Goal: Task Accomplishment & Management: Complete application form

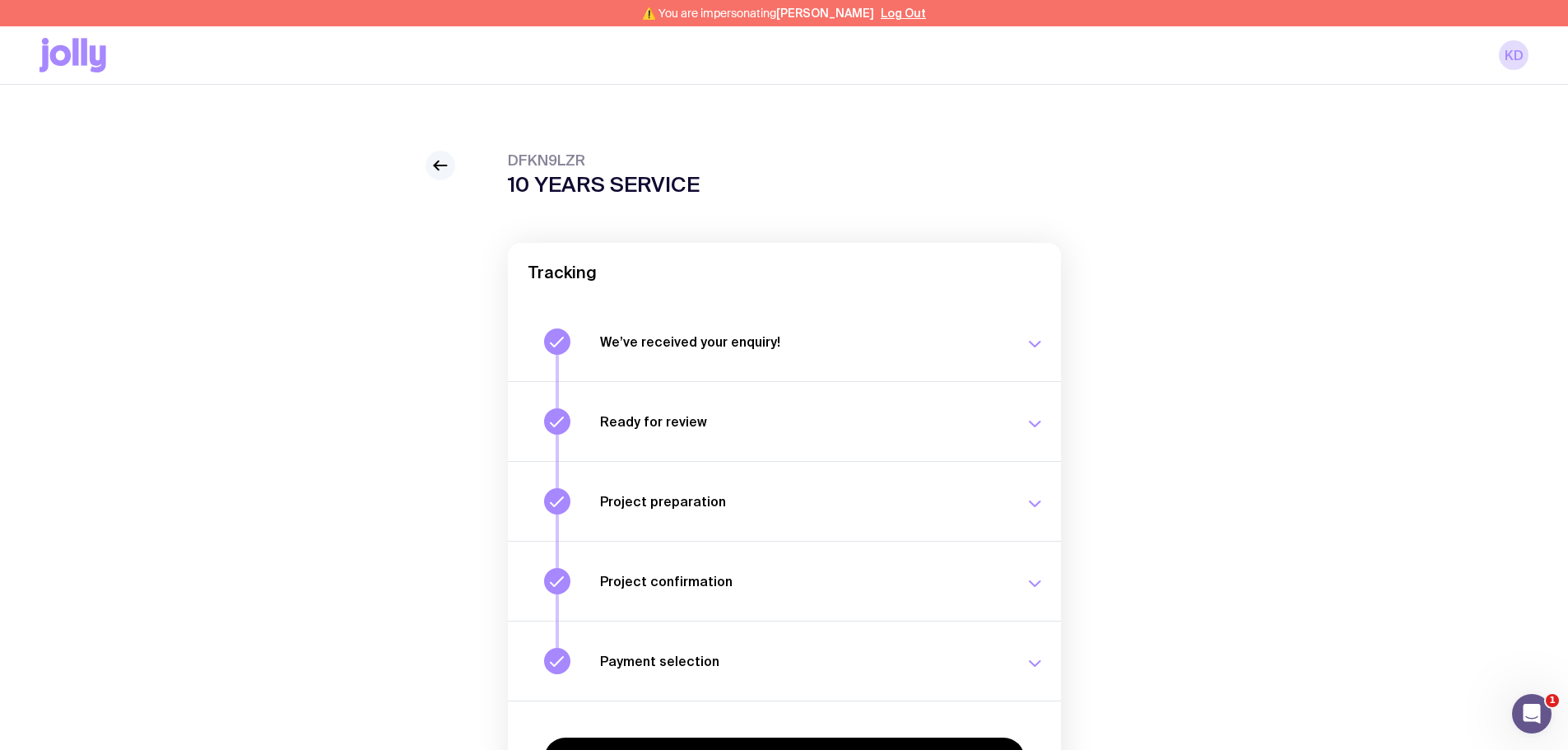
click at [434, 164] on icon at bounding box center [440, 165] width 20 height 20
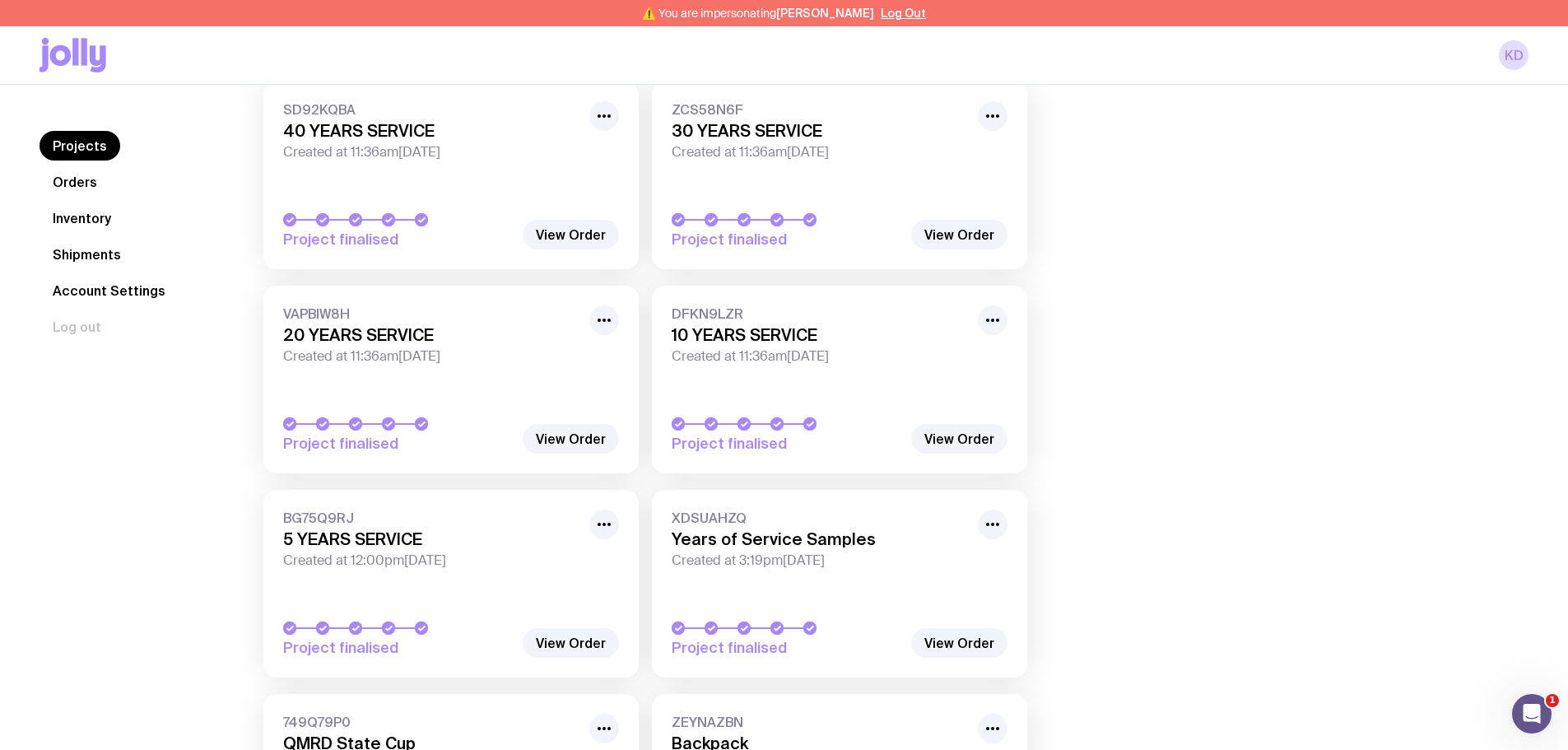
scroll to position [247, 0]
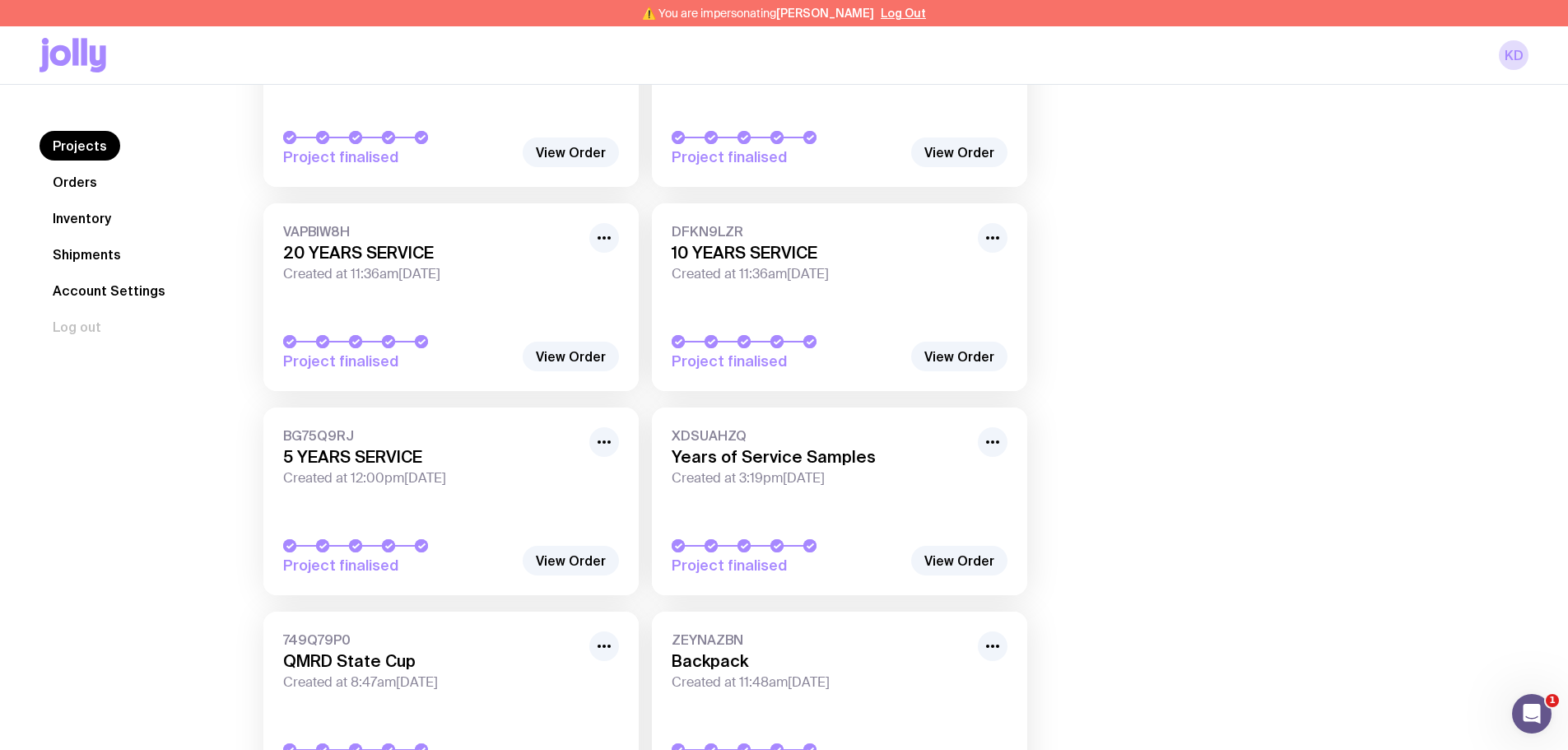
click at [445, 455] on h3 "5 YEARS SERVICE" at bounding box center [431, 456] width 296 height 20
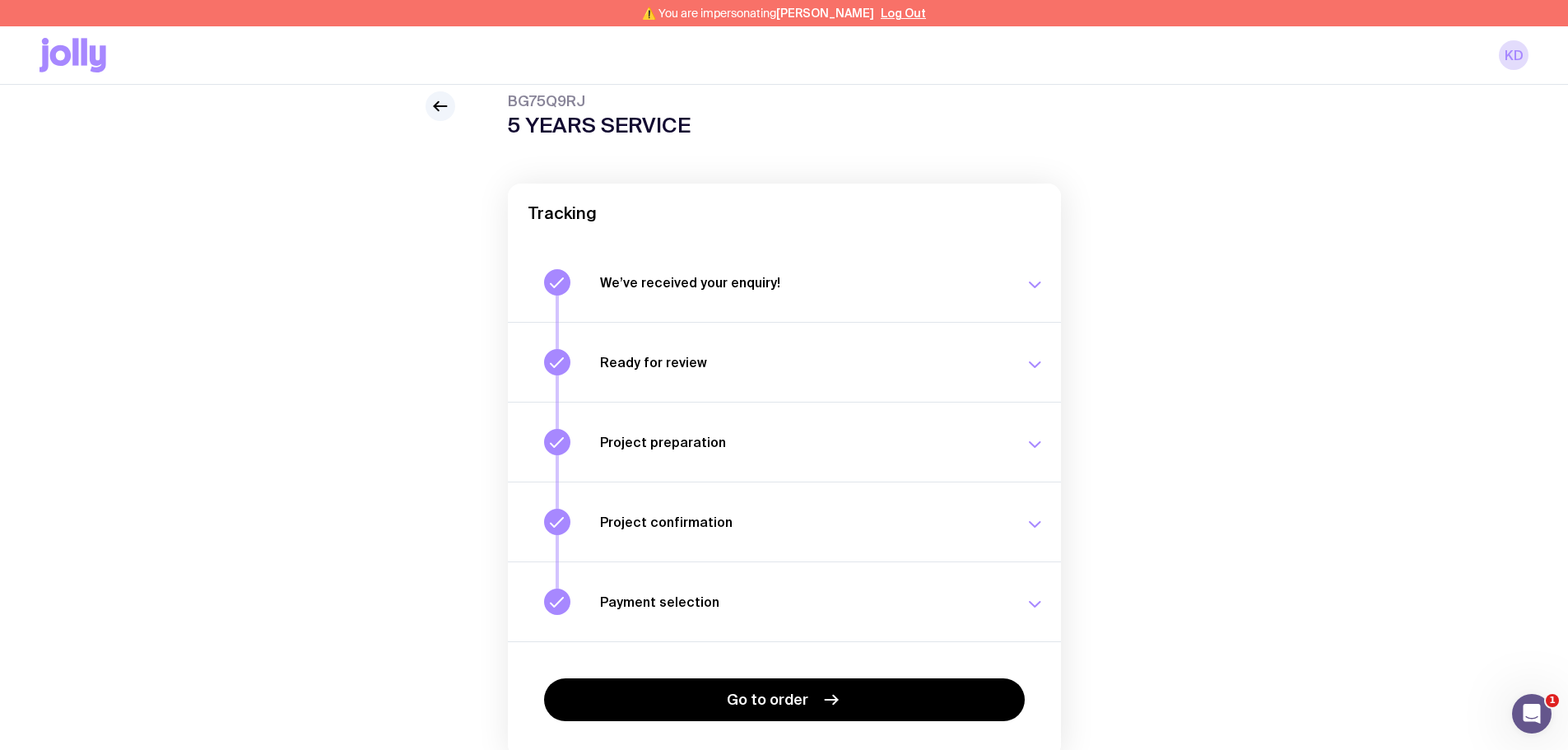
scroll to position [133, 0]
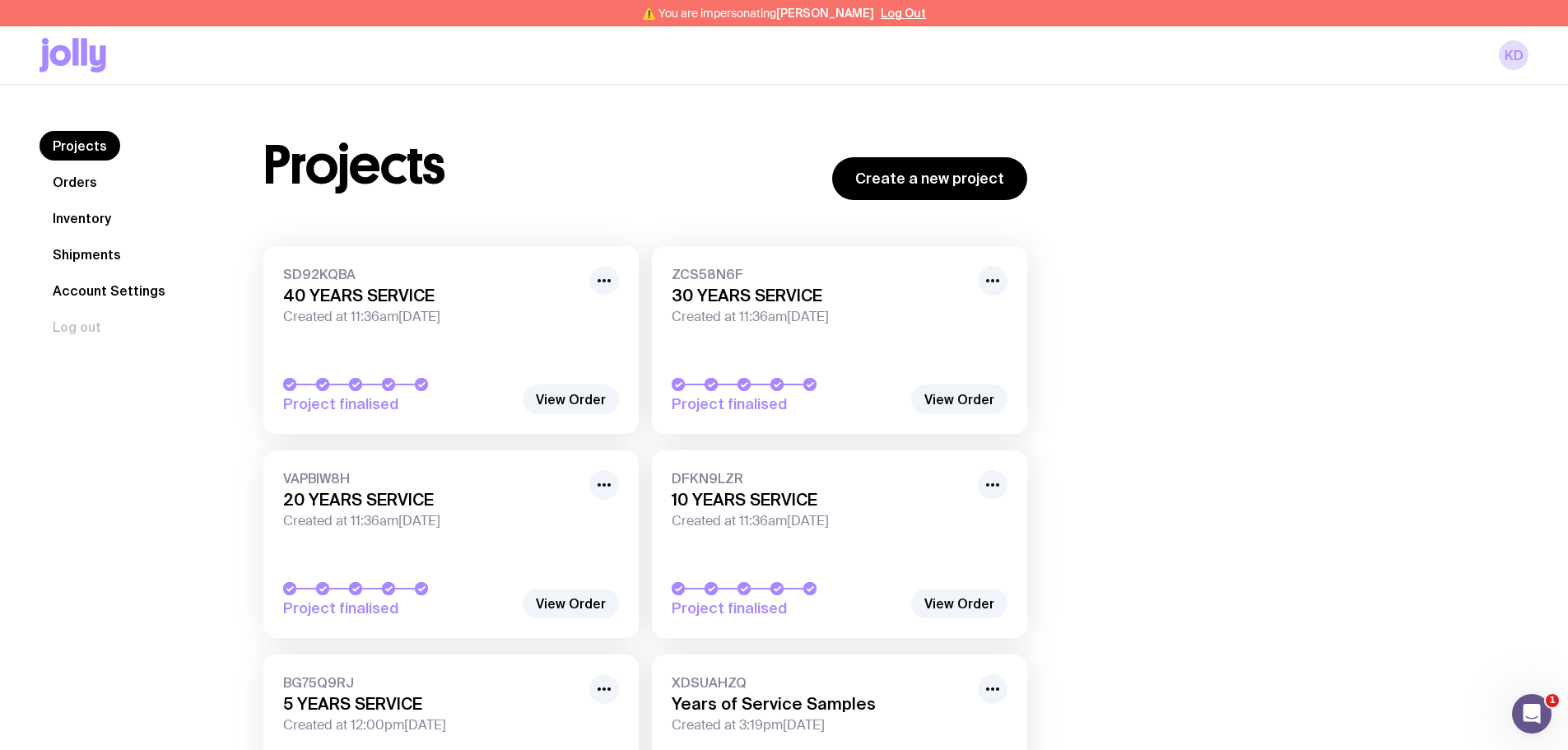
click at [79, 223] on link "Inventory" at bounding box center [81, 218] width 85 height 30
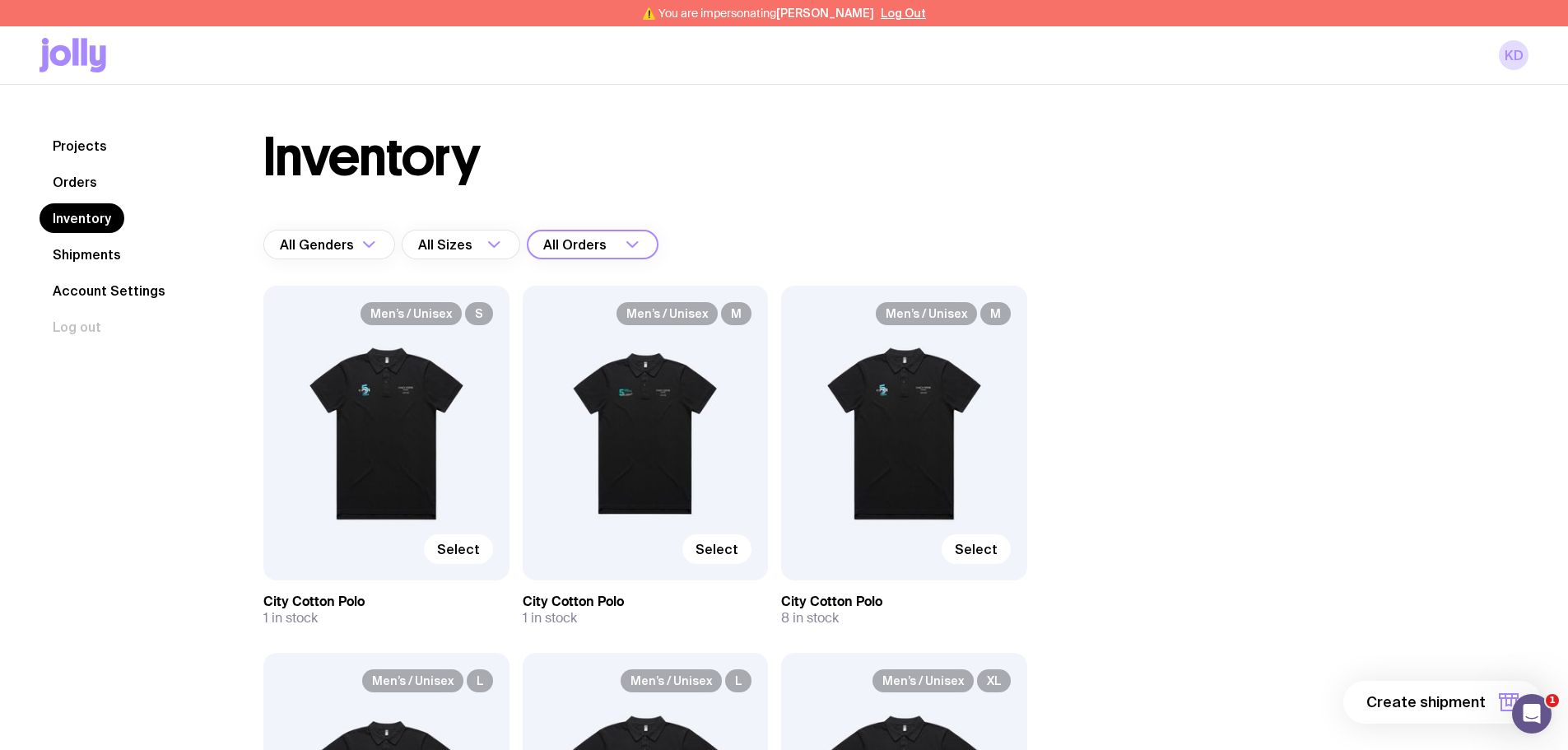
click at [625, 251] on icon "Search for option" at bounding box center [632, 244] width 20 height 20
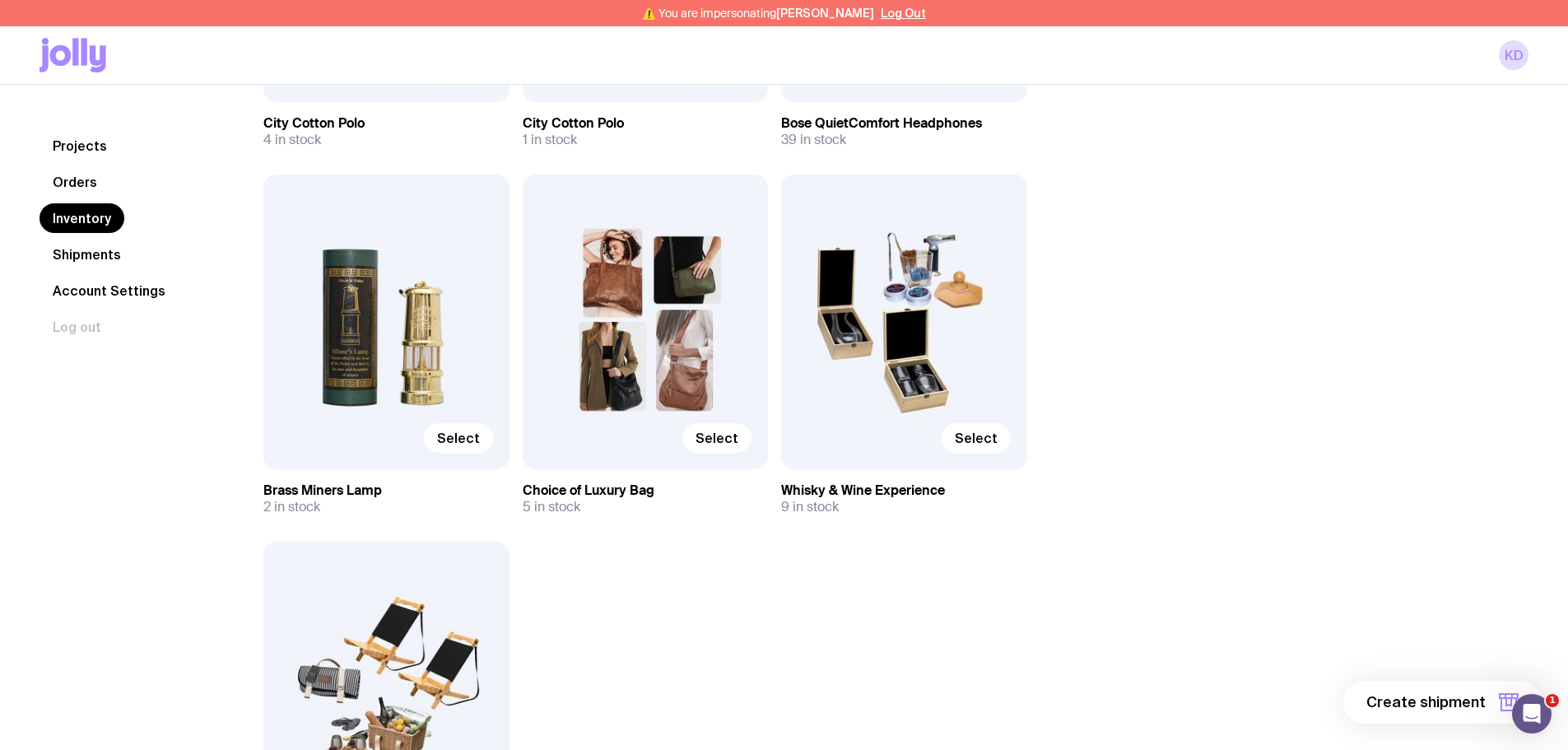
scroll to position [1579, 0]
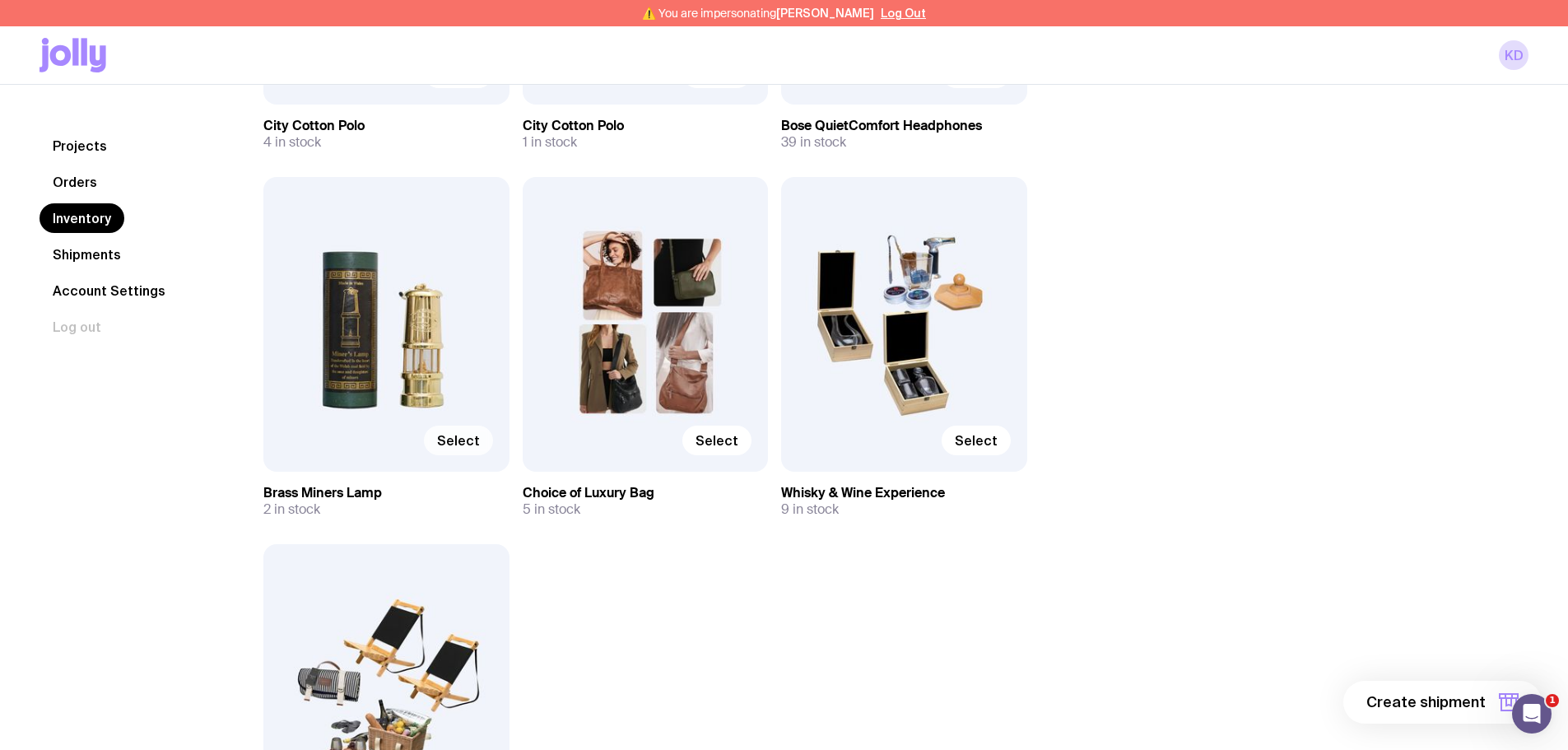
click at [463, 443] on span "Select" at bounding box center [459, 440] width 43 height 16
click at [0, 0] on input "Select" at bounding box center [0, 0] width 0 height 0
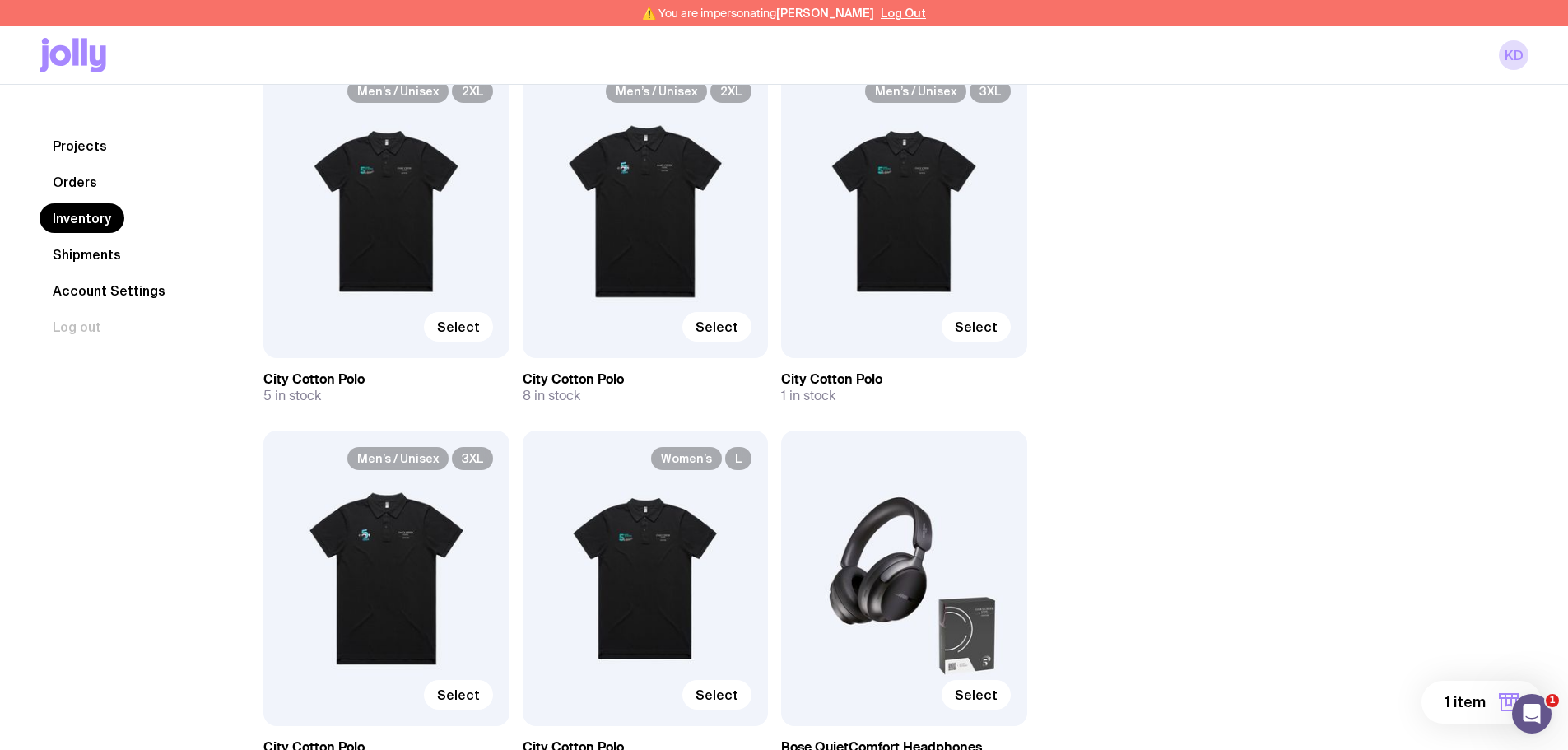
scroll to position [920, 0]
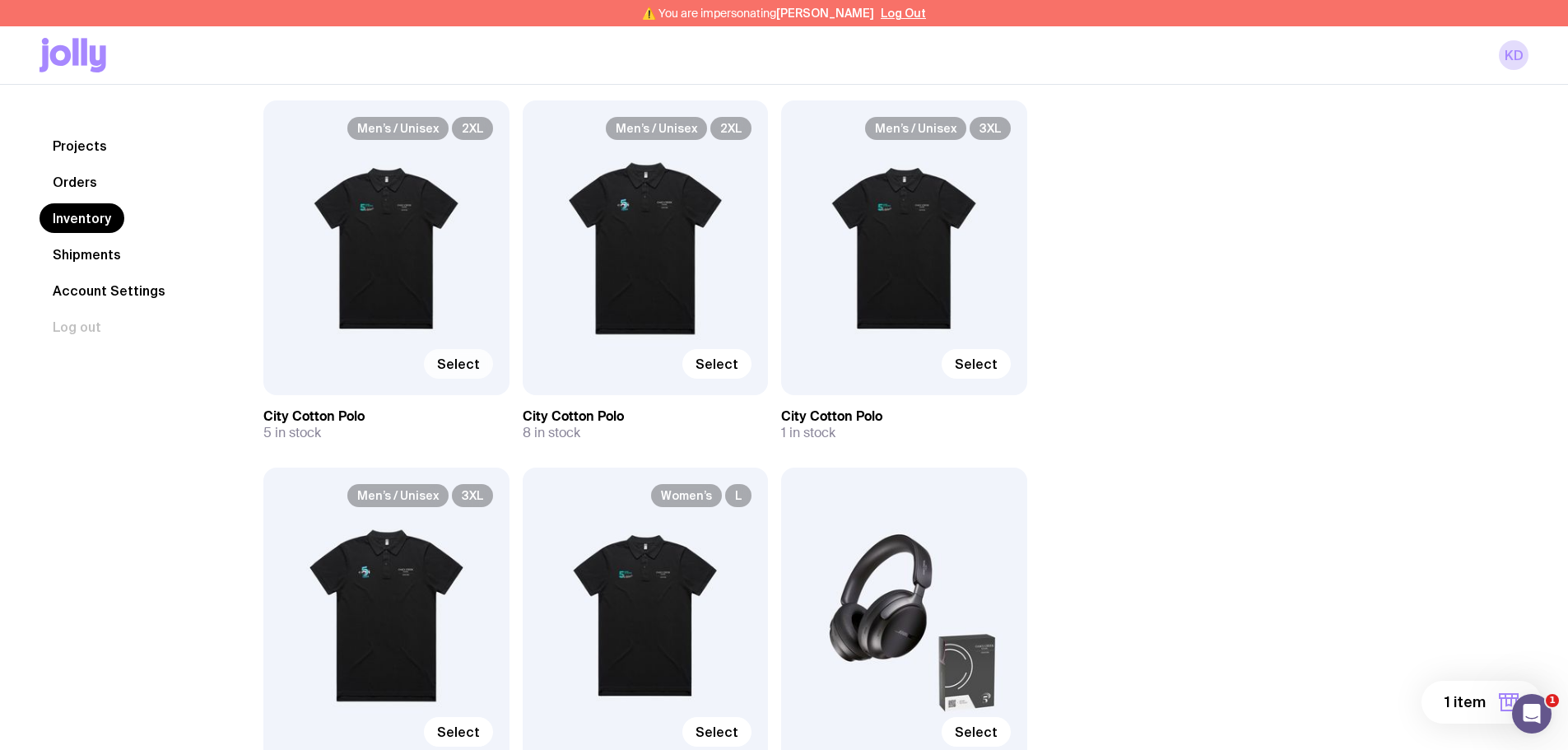
click at [449, 370] on span "Select" at bounding box center [459, 363] width 43 height 16
click at [0, 0] on input "Select" at bounding box center [0, 0] width 0 height 0
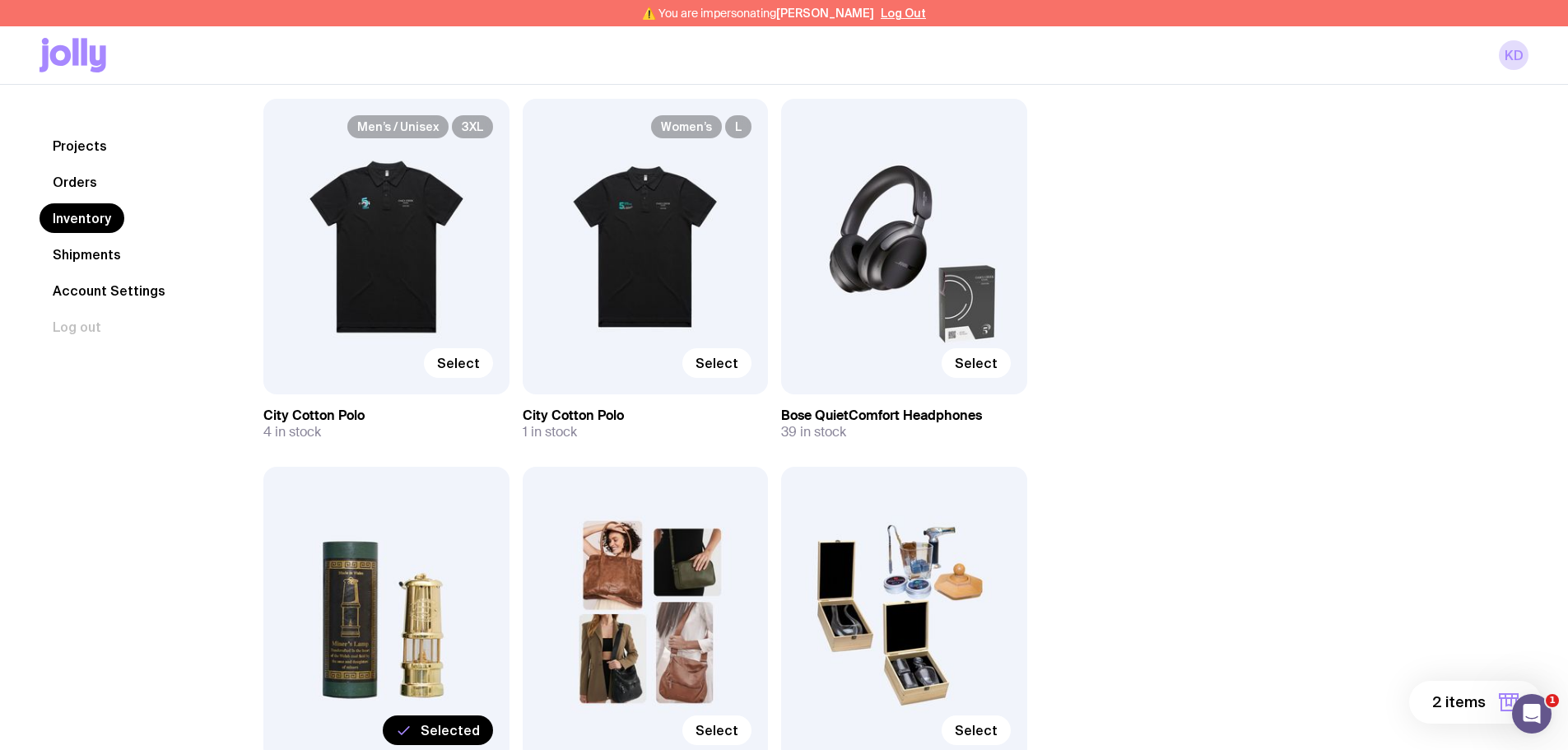
scroll to position [1497, 0]
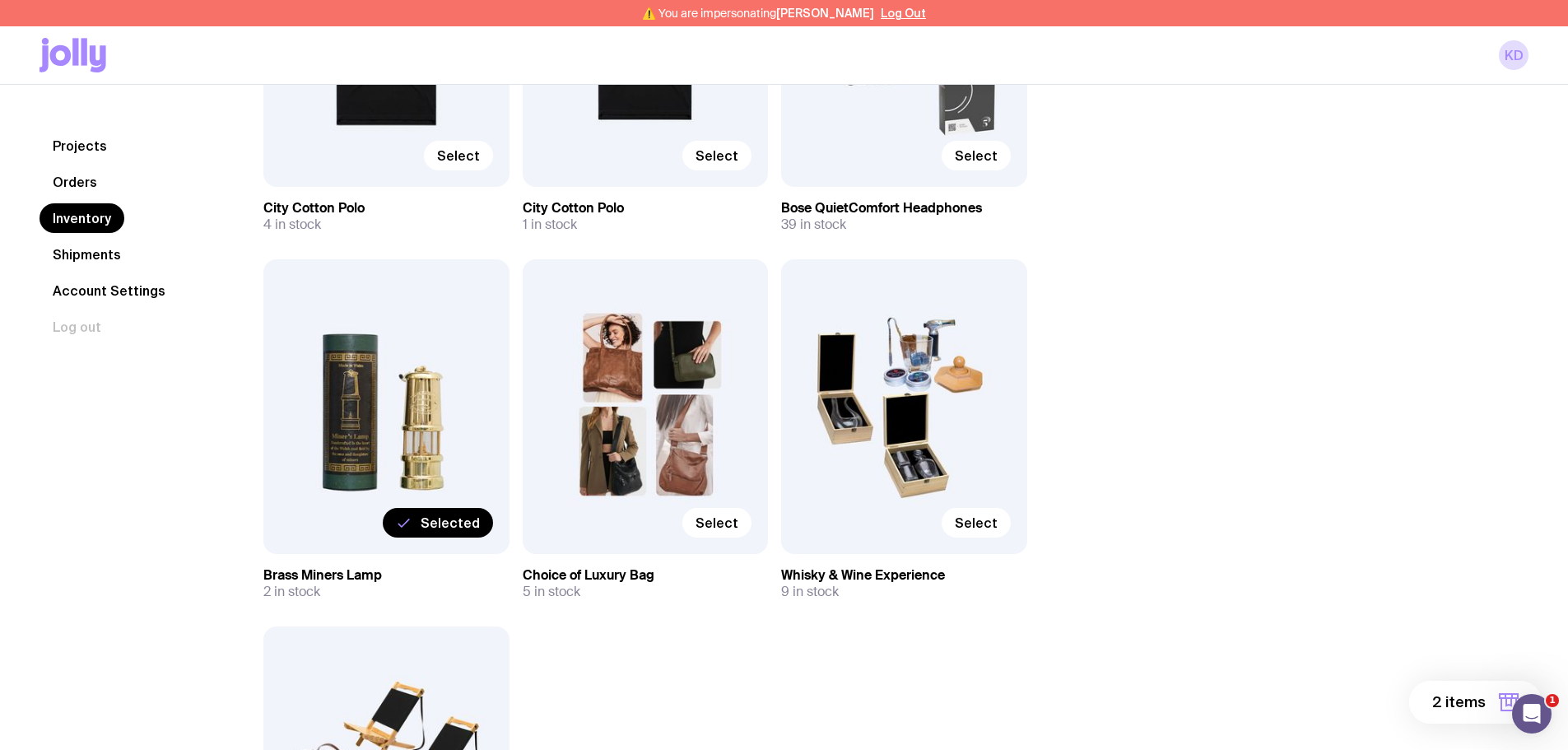
click at [1497, 699] on button "2 items" at bounding box center [1475, 702] width 133 height 43
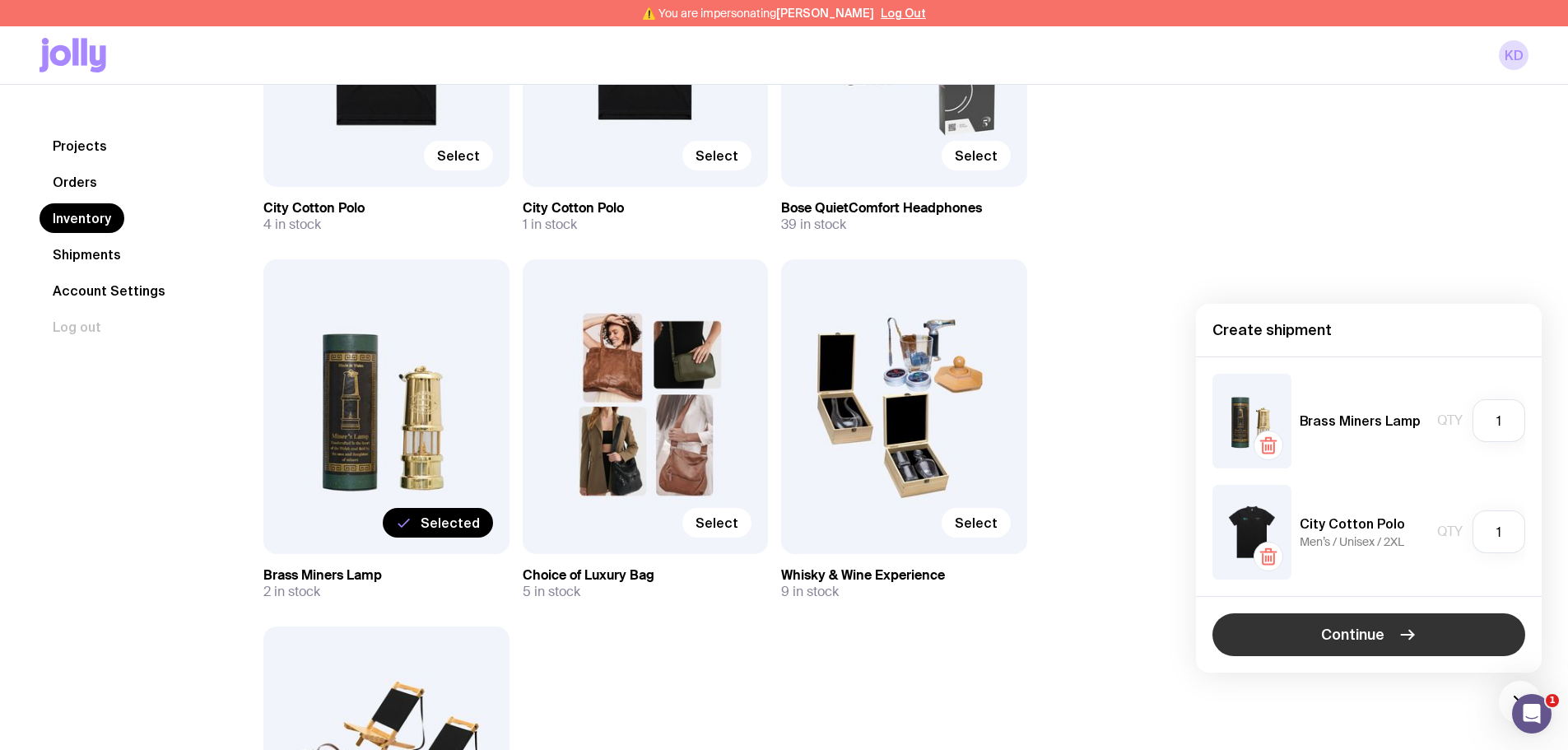
click at [1333, 637] on span "Continue" at bounding box center [1352, 634] width 63 height 20
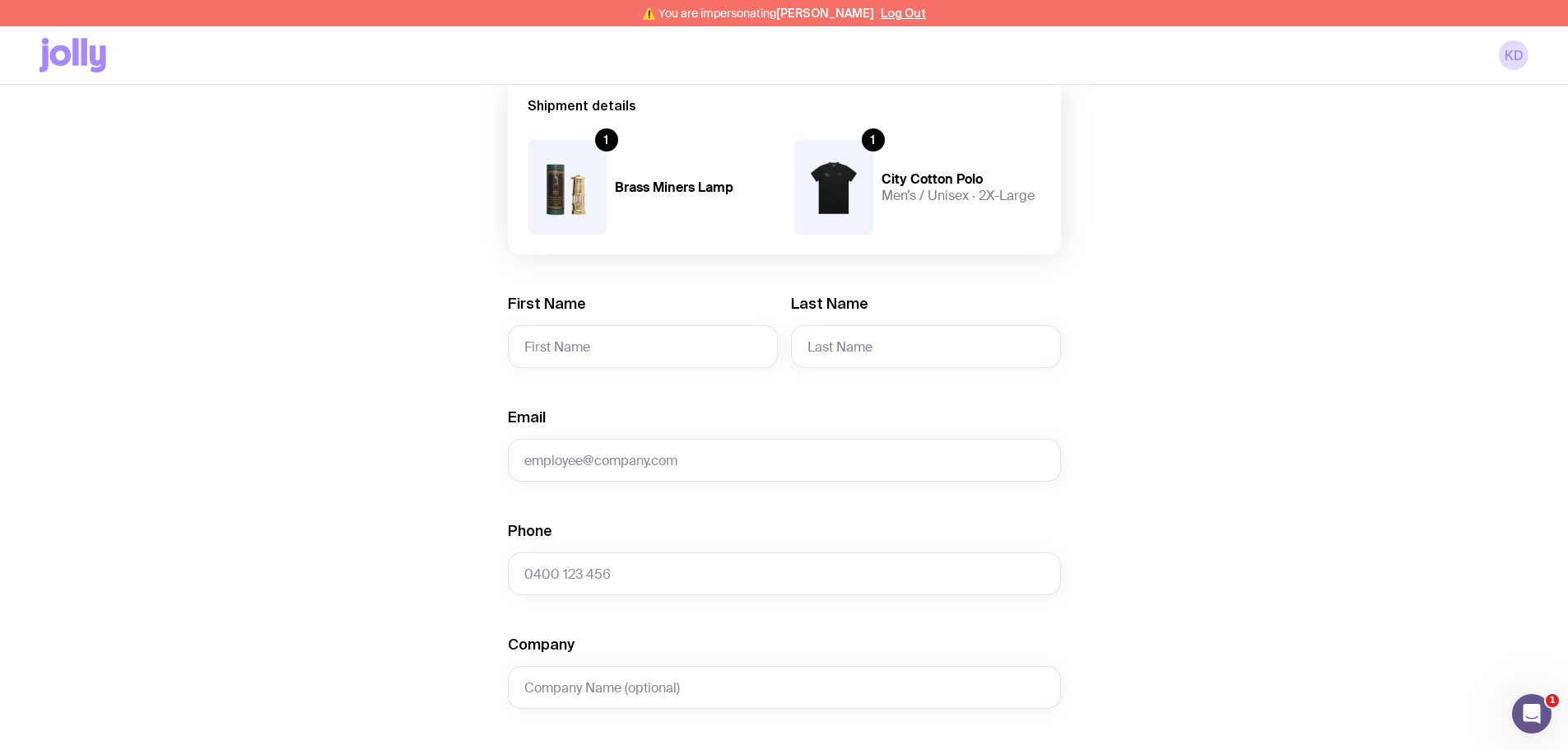
scroll to position [270, 0]
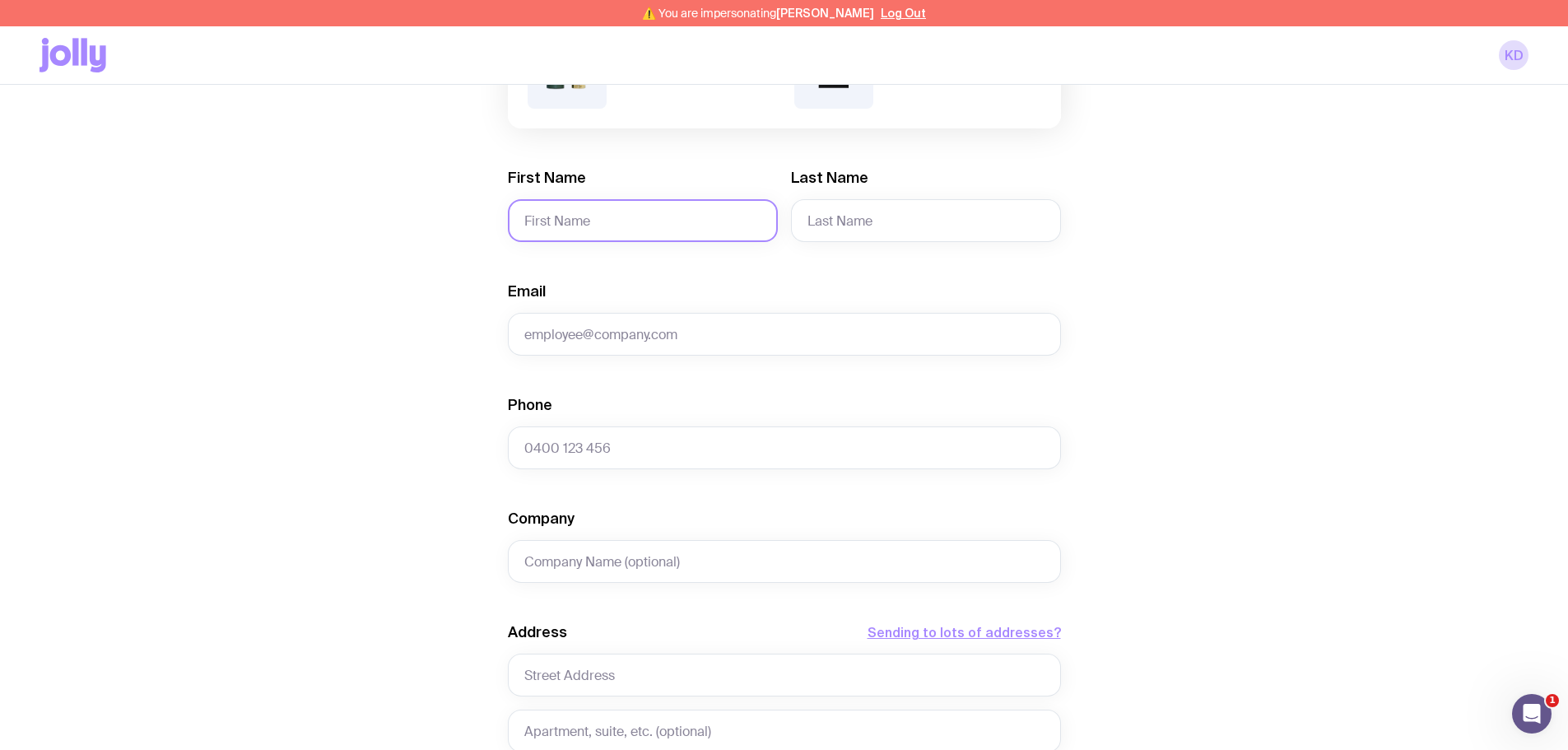
click at [570, 209] on input "First Name" at bounding box center [642, 221] width 270 height 43
paste input "Adrian richardson"
click at [593, 225] on input "Adrian richardson" at bounding box center [642, 221] width 270 height 43
type input "Adrian"
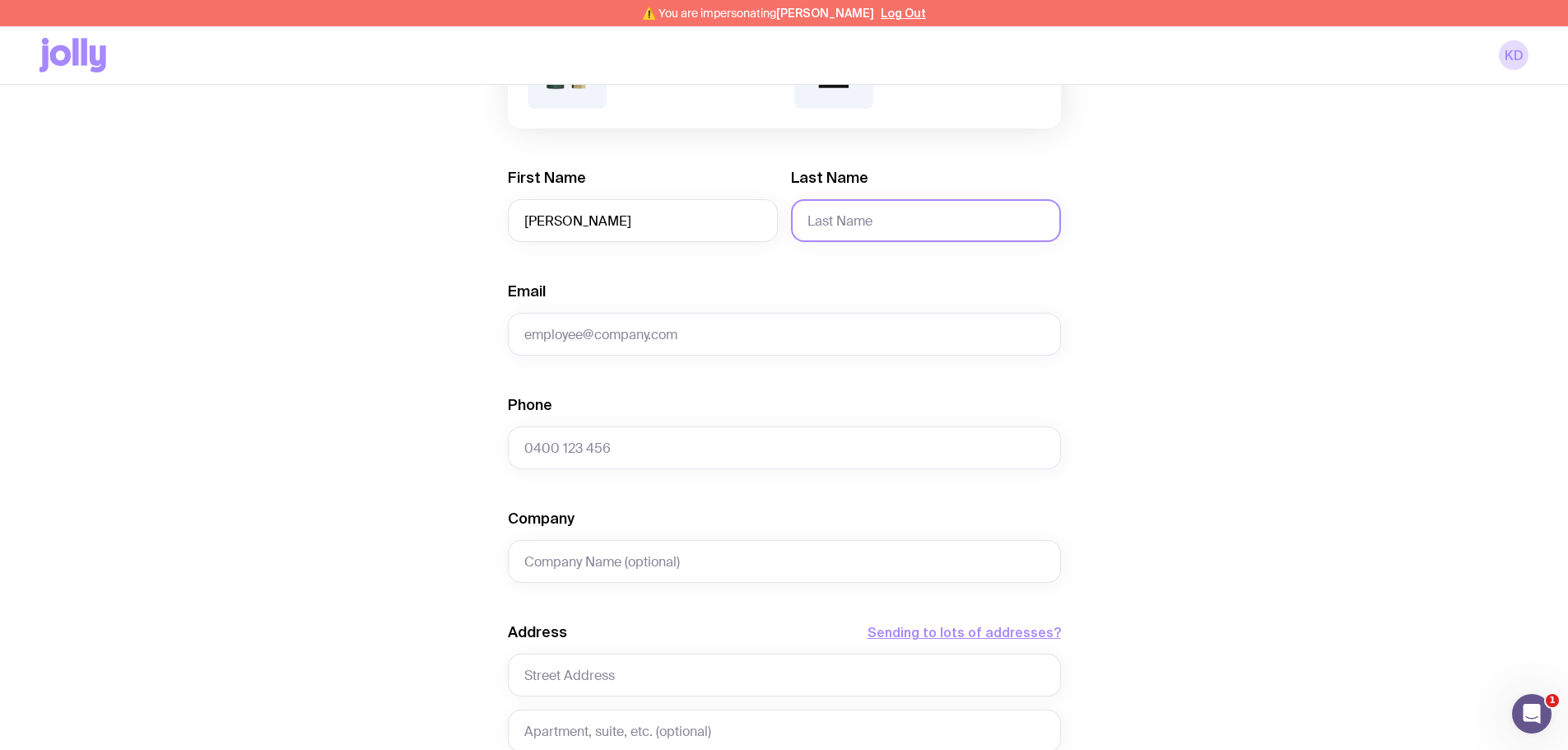
paste input "richardson"
click at [817, 217] on input "richardson" at bounding box center [925, 221] width 270 height 43
type input "Richardson"
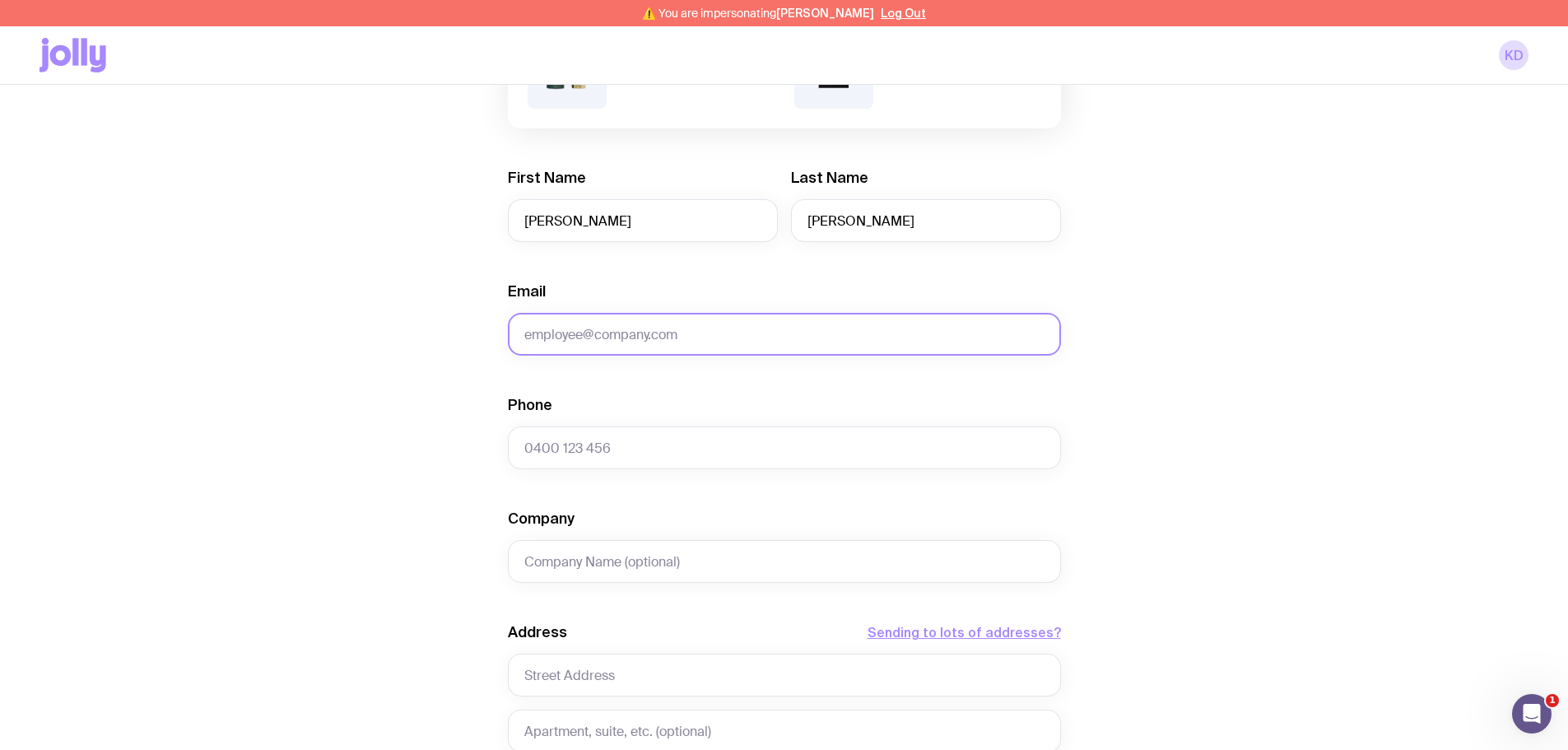
click at [569, 352] on input "Email" at bounding box center [784, 334] width 553 height 43
paste input "adrian15@bigpond.com"
type input "adrian15@bigpond.com"
click at [637, 447] on input "Phone" at bounding box center [784, 448] width 553 height 43
paste input "+61418162431"
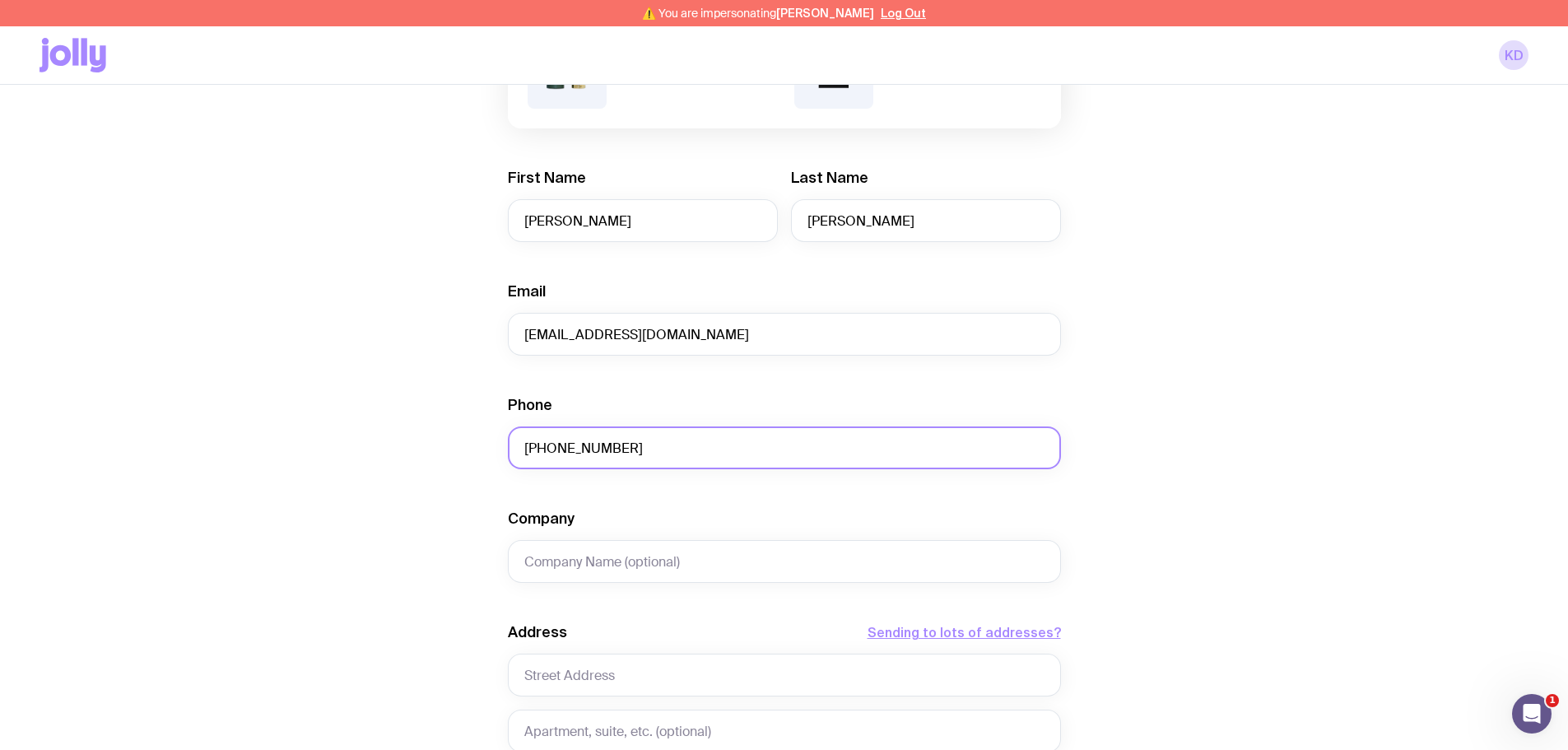
type input "+61418162431"
click at [465, 439] on div "Create shipment Shipment details 1 Brass Miners Lamp 1 City Cotton Polo Men’s /…" at bounding box center [784, 507] width 1489 height 1253
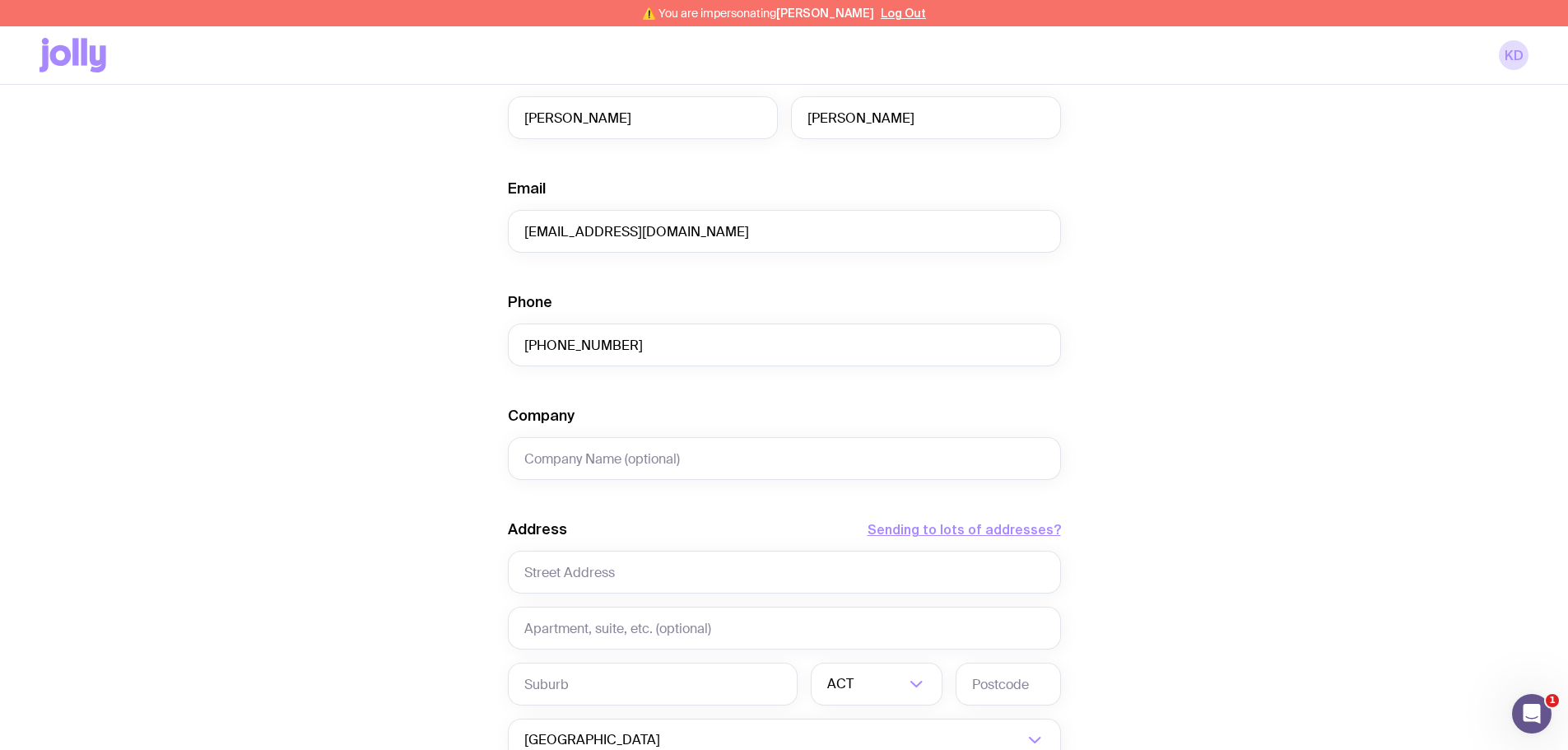
scroll to position [517, 0]
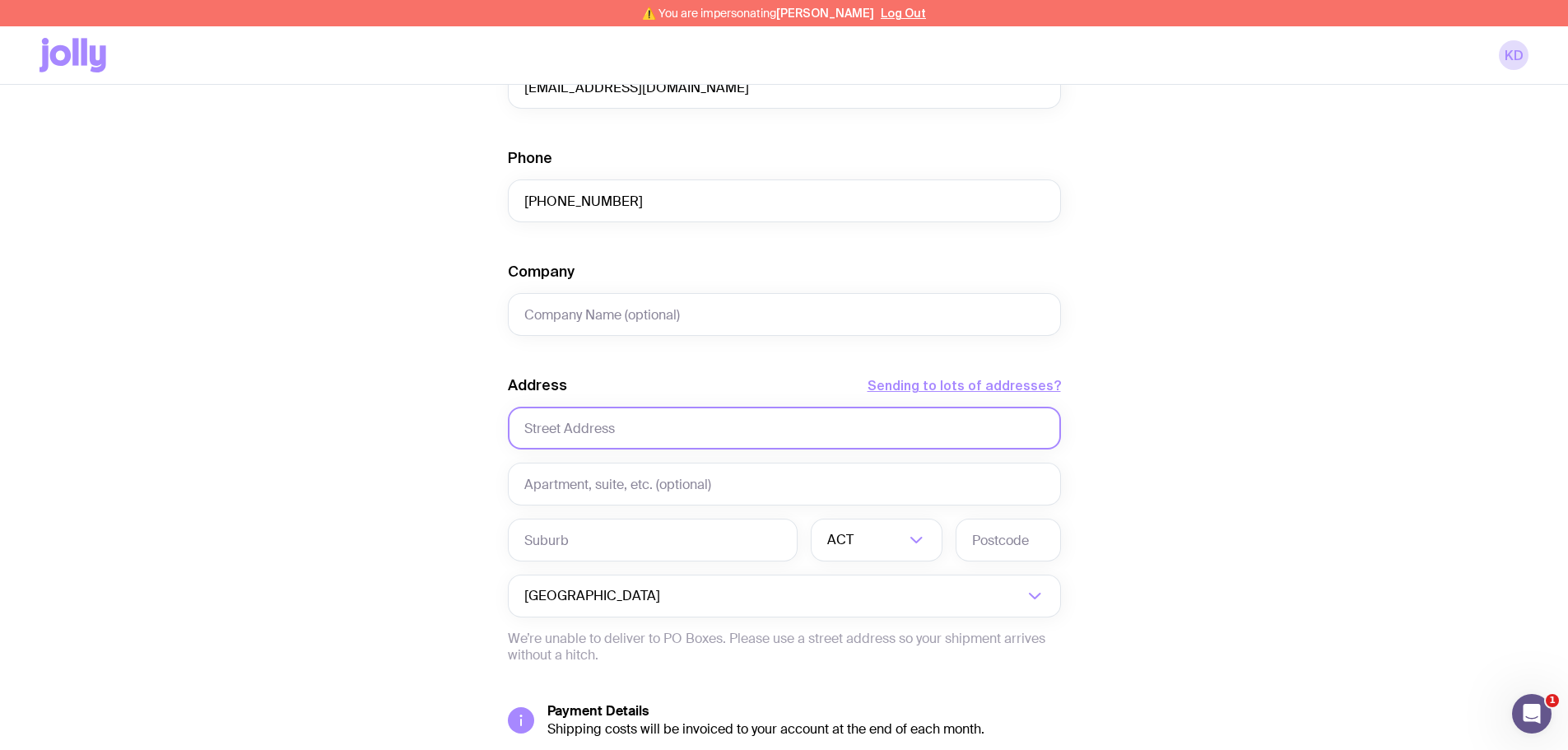
click at [576, 432] on input "text" at bounding box center [784, 428] width 553 height 43
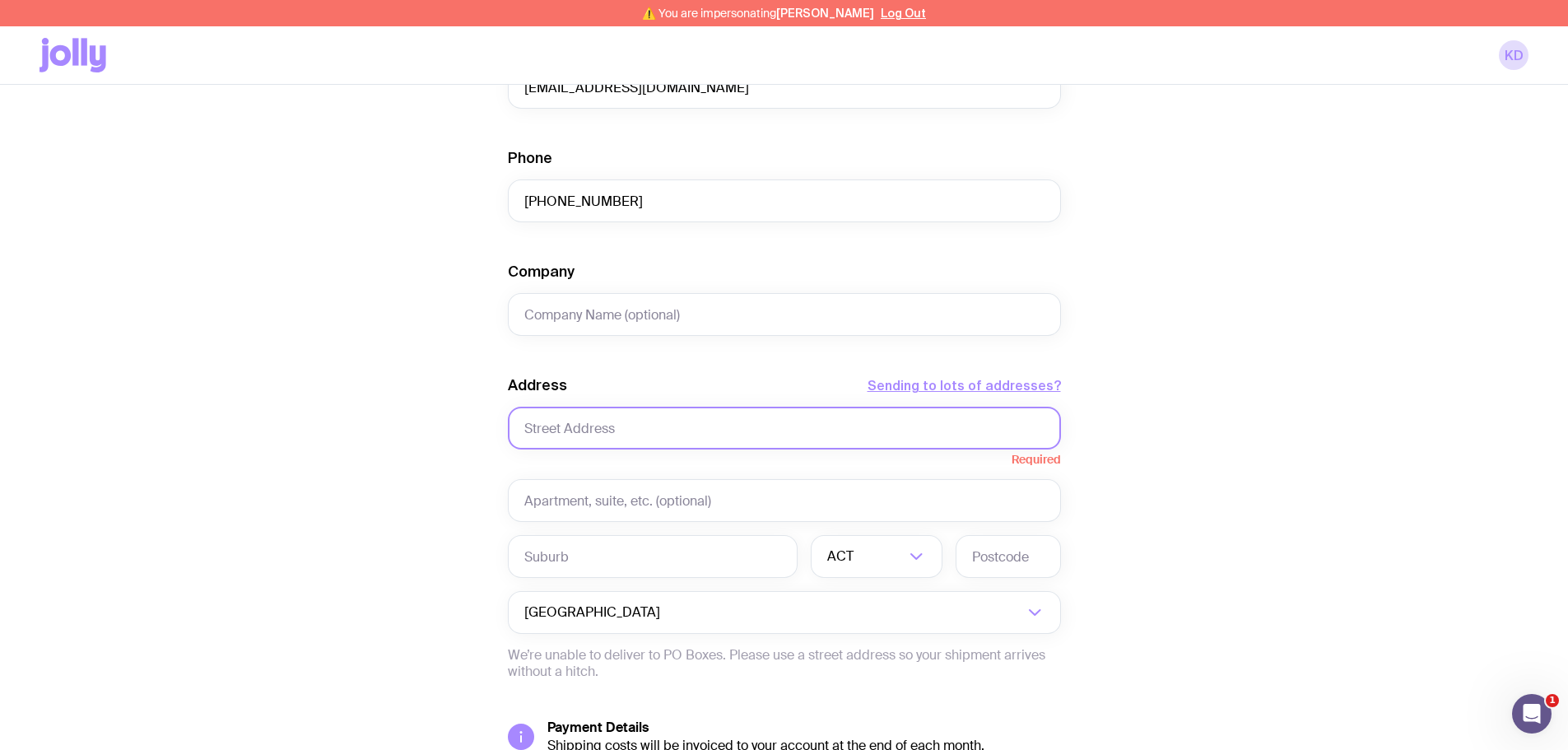
click at [562, 445] on input "text" at bounding box center [784, 428] width 553 height 43
paste input "15 Kingston road"
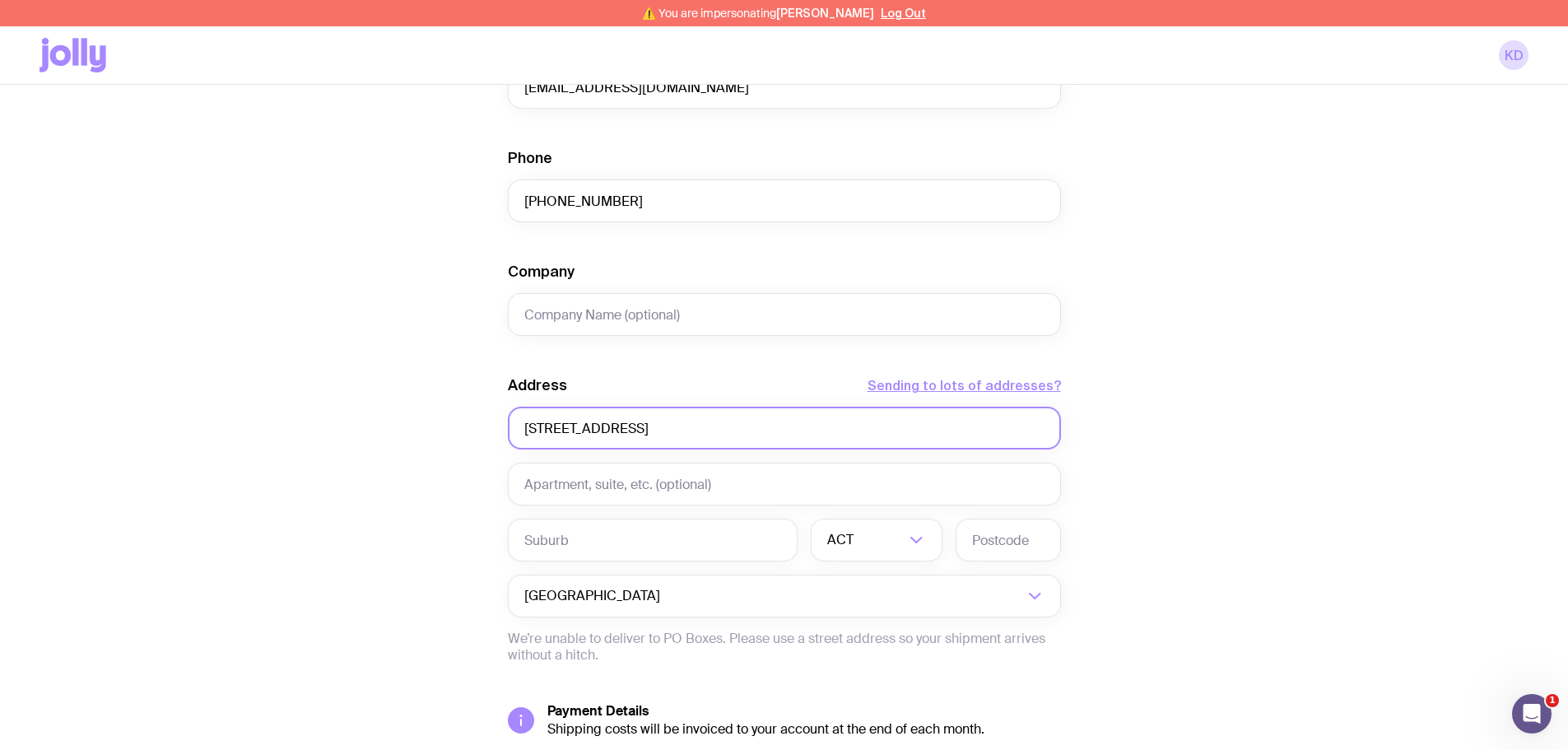
type input "15 Kingston road"
click at [996, 549] on input "text" at bounding box center [1007, 540] width 105 height 43
paste input "4352"
type input "4352"
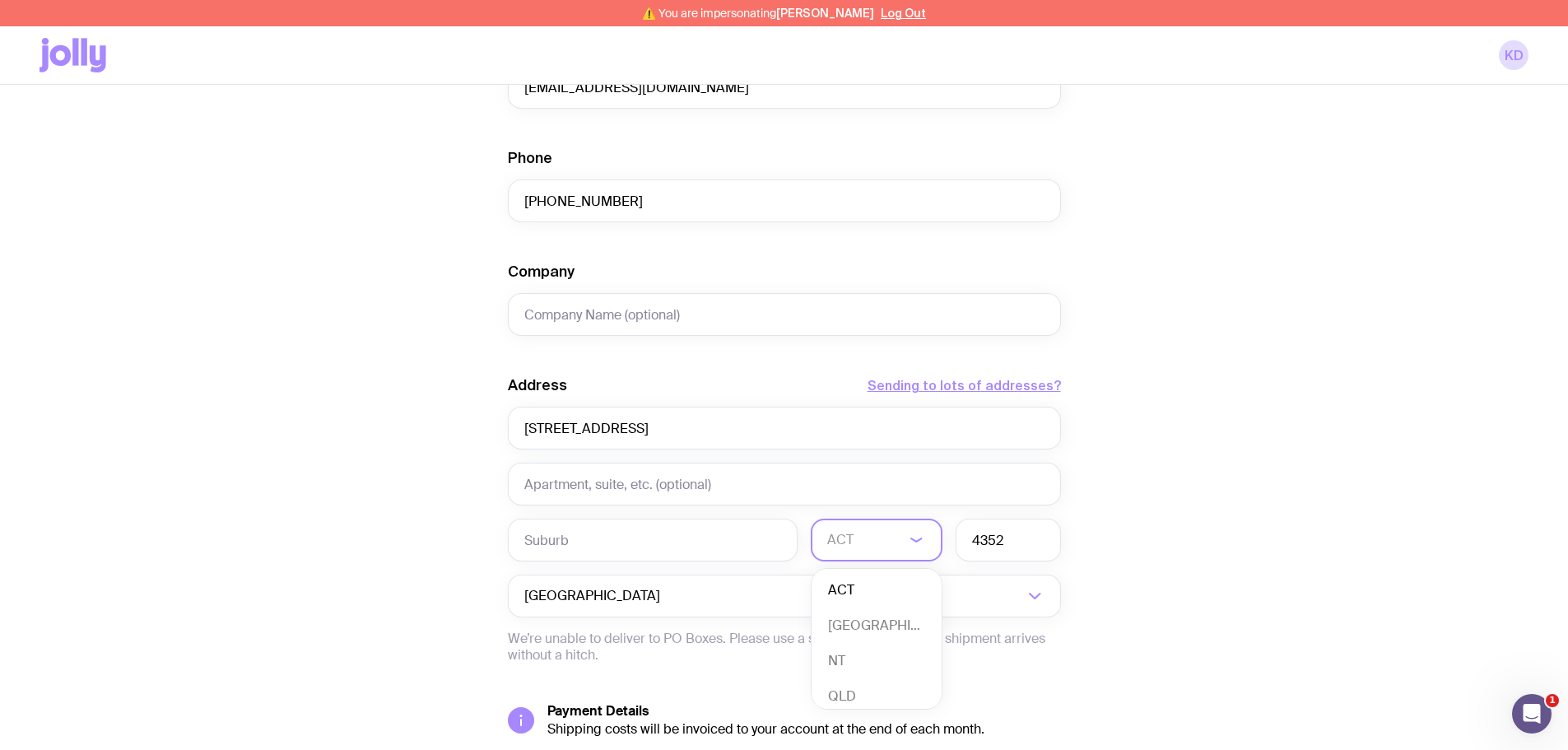
click at [888, 538] on input "Search for option" at bounding box center [865, 540] width 77 height 43
drag, startPoint x: 1196, startPoint y: 441, endPoint x: 1185, endPoint y: 435, distance: 12.5
click at [1196, 440] on div "Create shipment Shipment details 1 Brass Miners Lamp 1 City Cotton Polo Men’s /…" at bounding box center [784, 259] width 1489 height 1253
click at [823, 542] on div "ACT" at bounding box center [858, 540] width 96 height 43
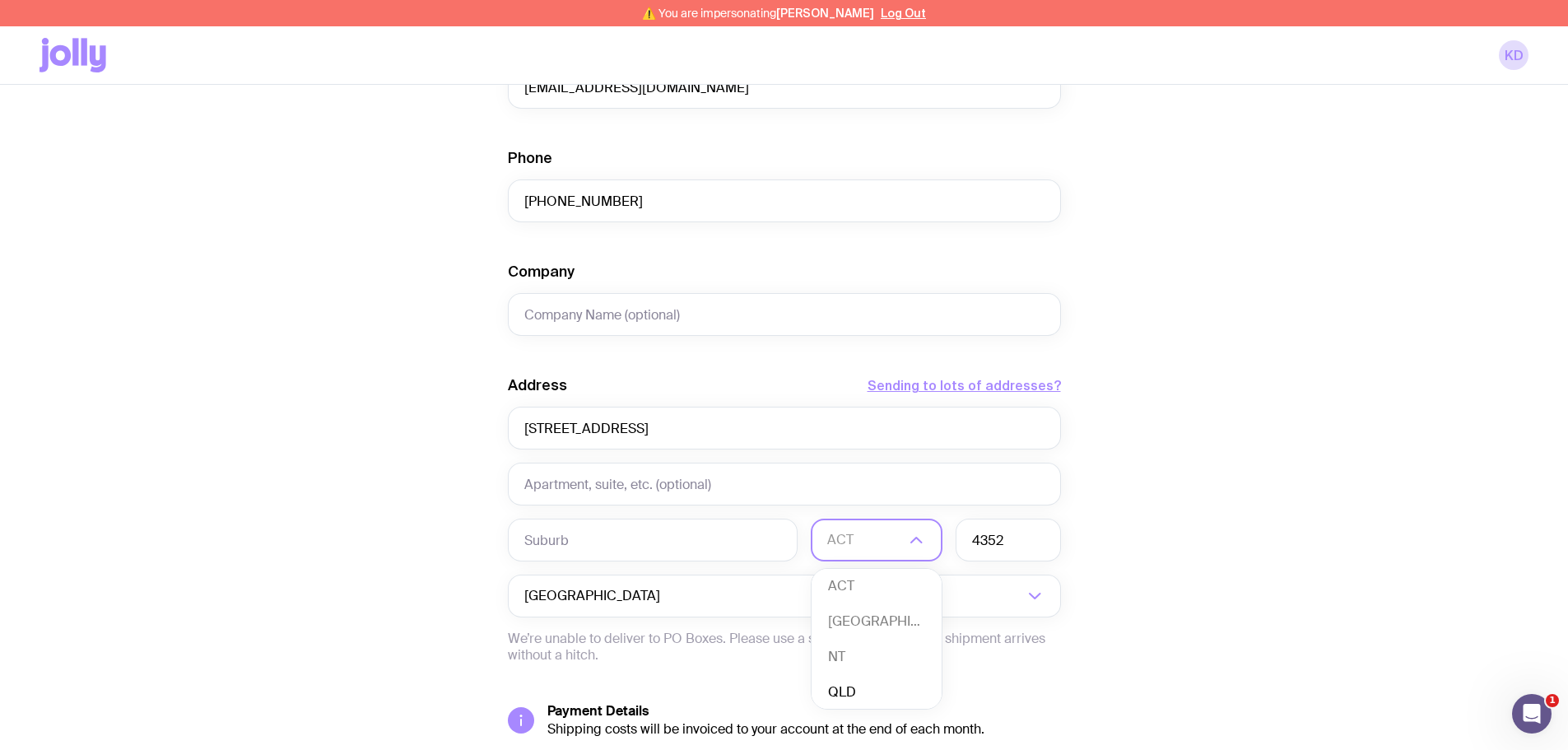
click at [857, 683] on li "QLD" at bounding box center [876, 693] width 130 height 35
click at [549, 542] on input "text" at bounding box center [652, 540] width 289 height 43
paste input "Hodgson Vale"
type input "Hodgson Vale"
click at [407, 566] on div "Create shipment Shipment details 1 Brass Miners Lamp 1 City Cotton Polo Men’s /…" at bounding box center [784, 259] width 1489 height 1253
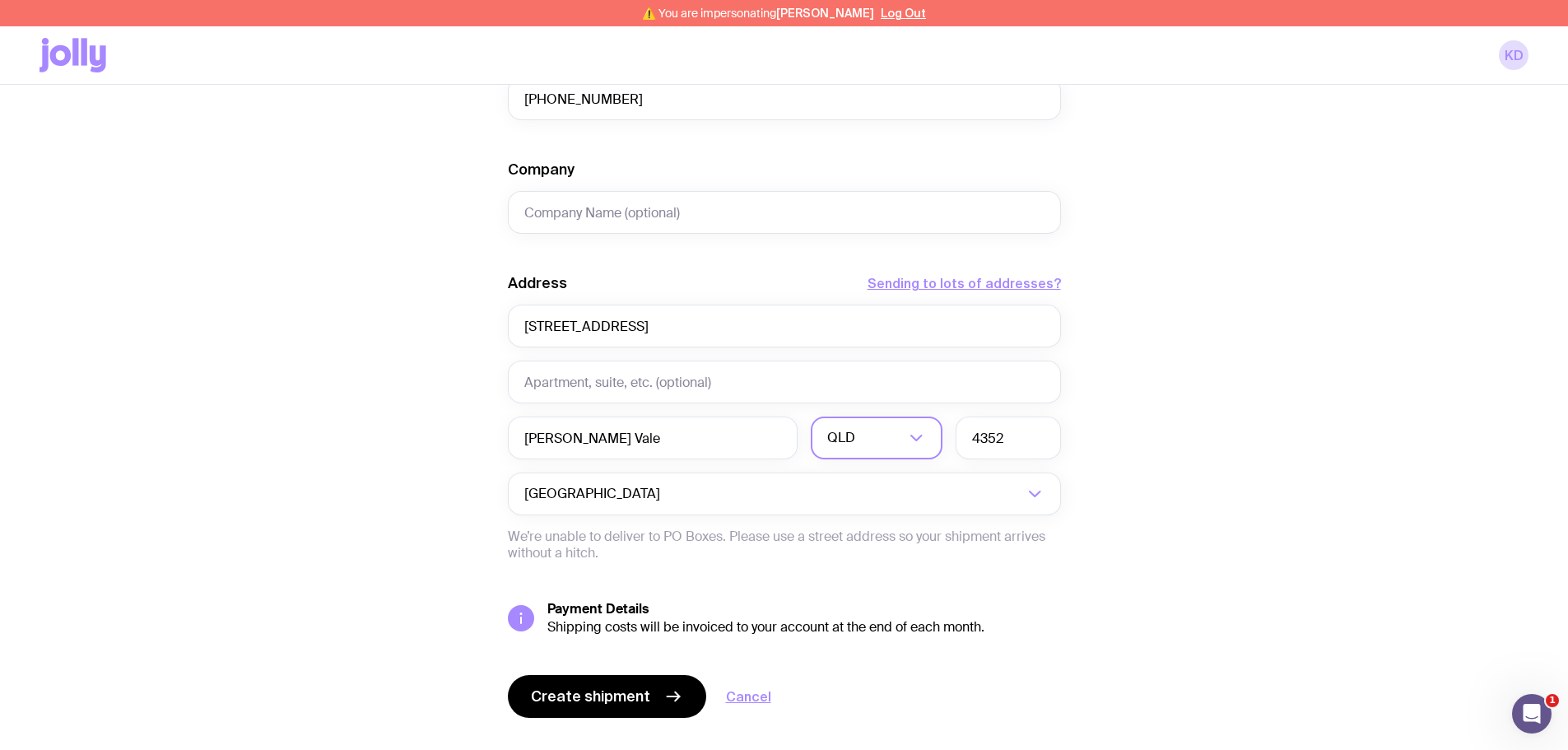
scroll to position [653, 0]
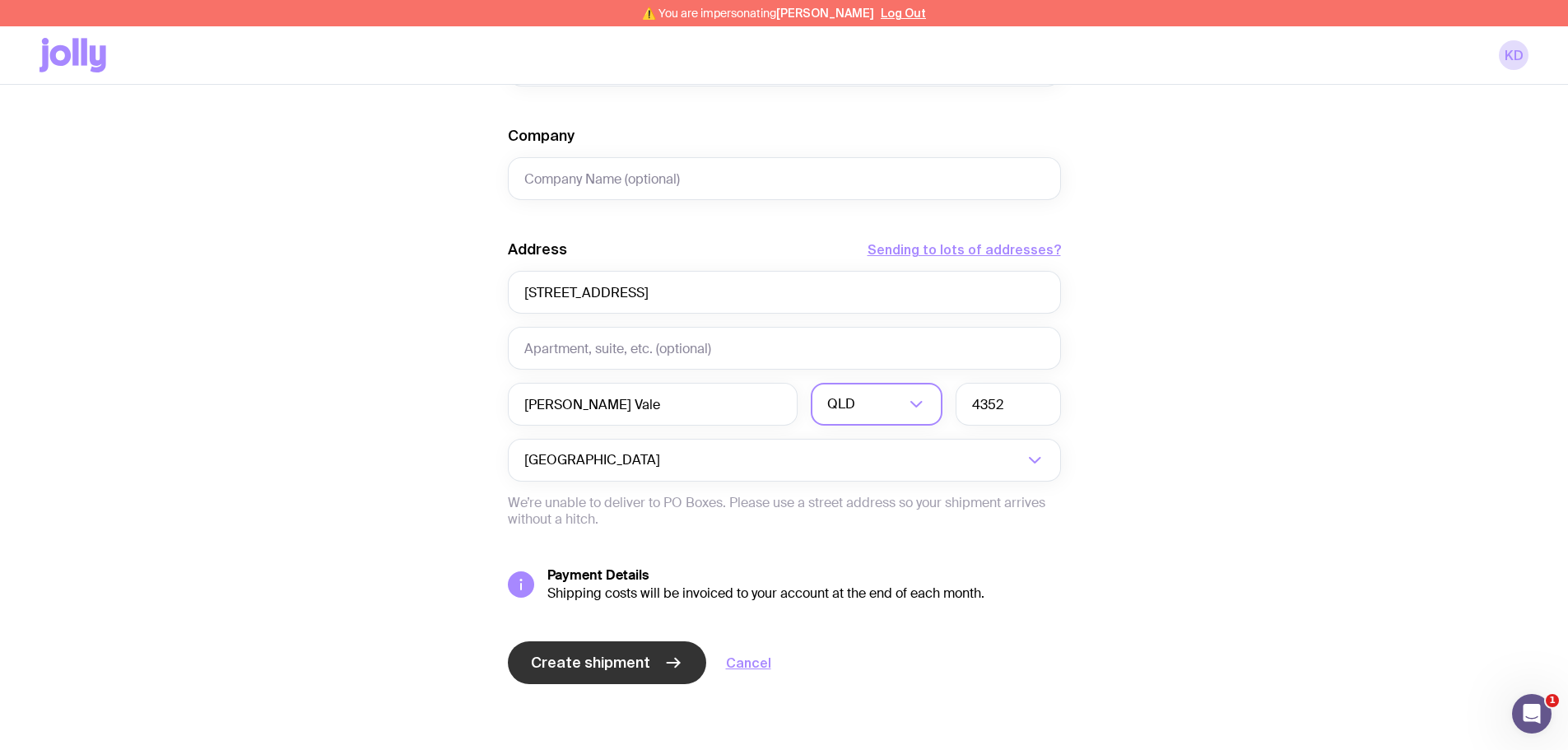
click at [603, 649] on button "Create shipment" at bounding box center [607, 663] width 199 height 43
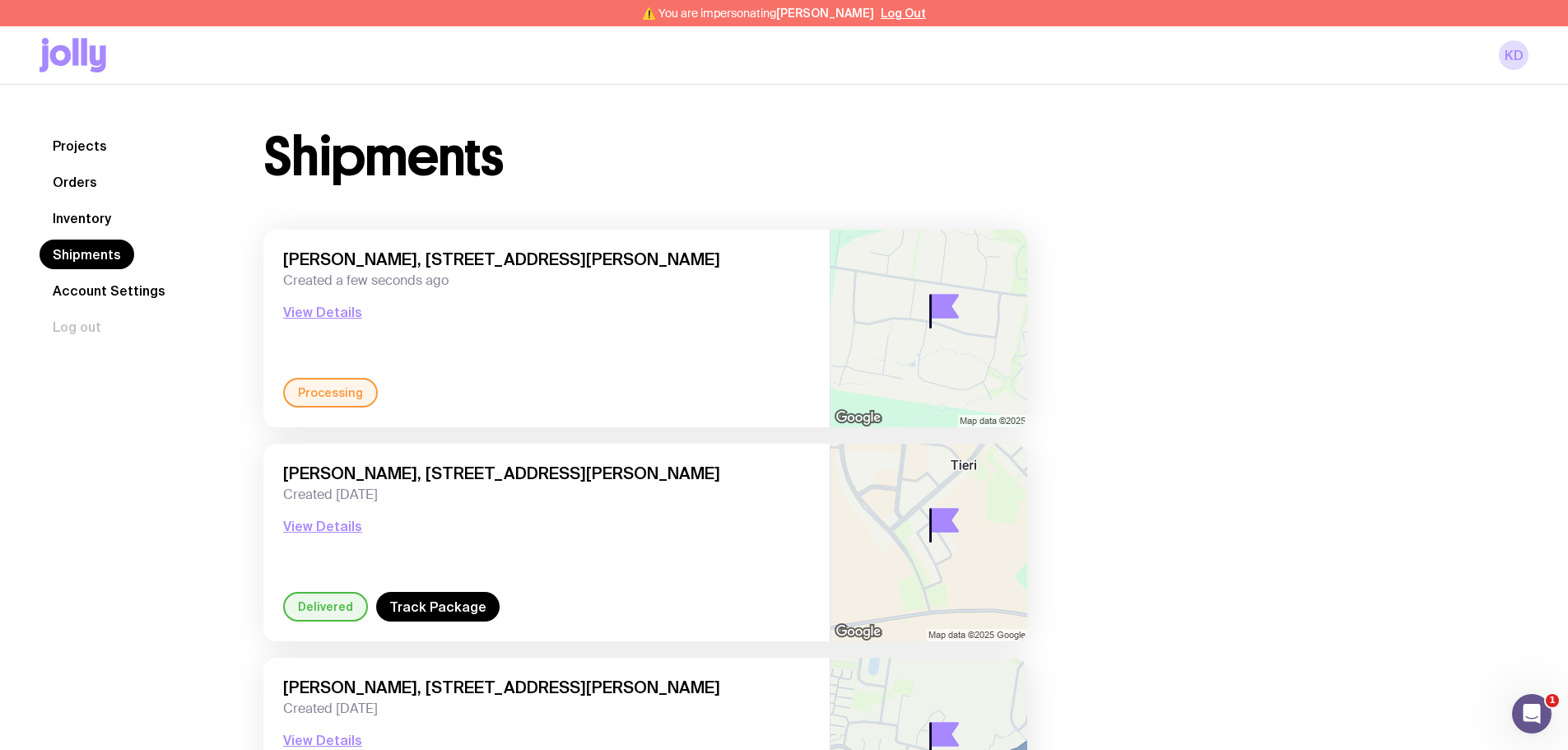
click at [83, 218] on link "Inventory" at bounding box center [81, 218] width 85 height 30
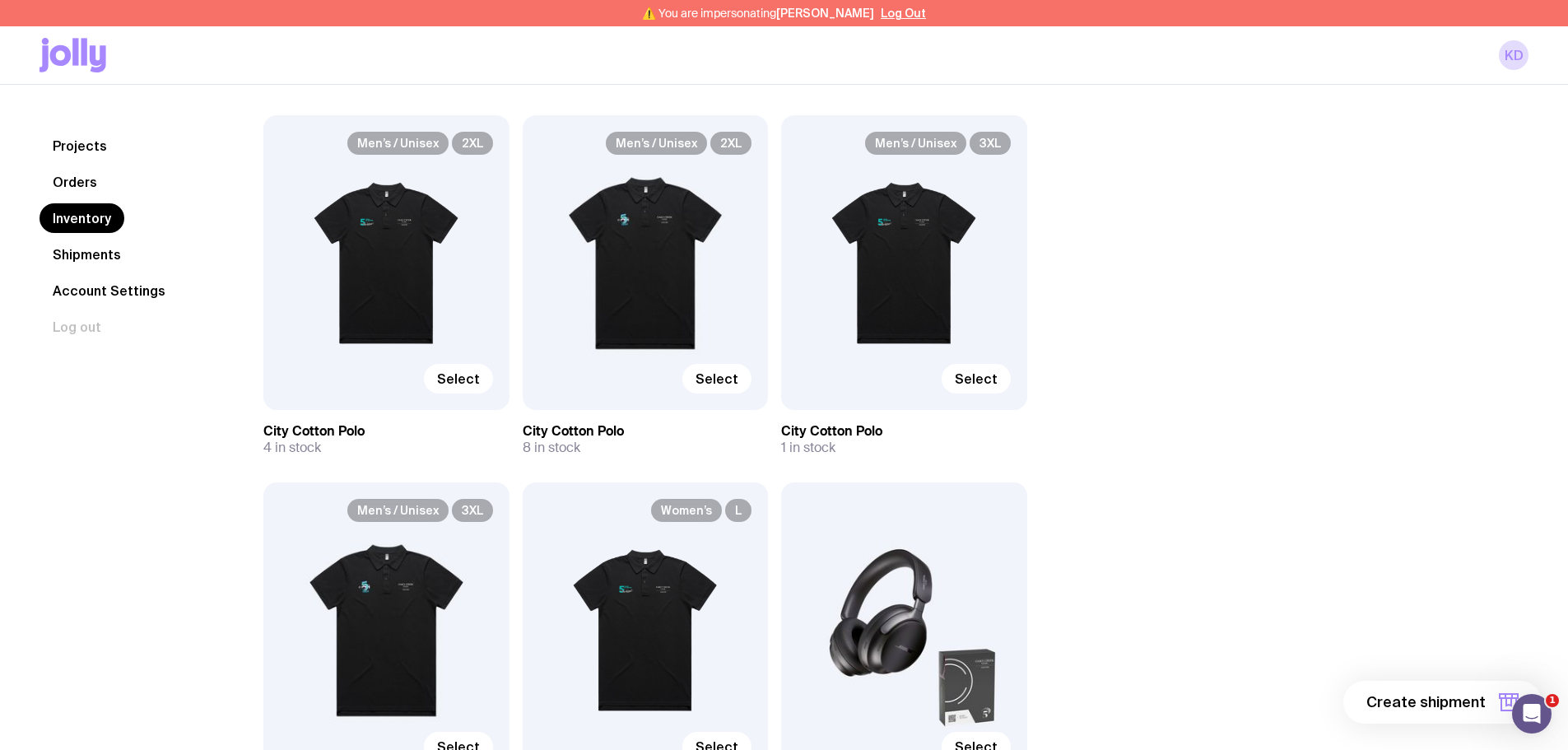
scroll to position [1070, 0]
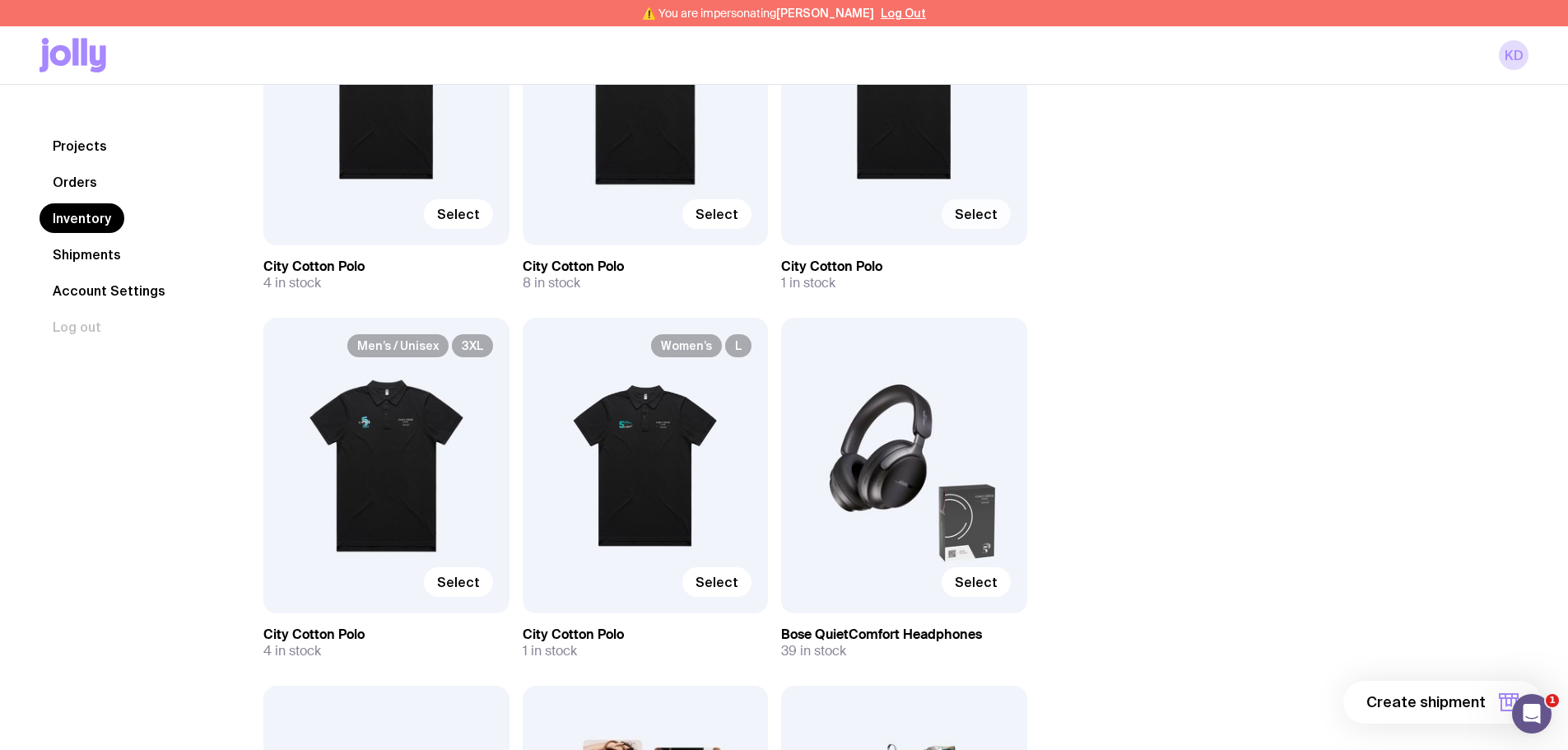
click at [975, 218] on span "Select" at bounding box center [976, 213] width 43 height 16
click at [0, 0] on input "Select" at bounding box center [0, 0] width 0 height 0
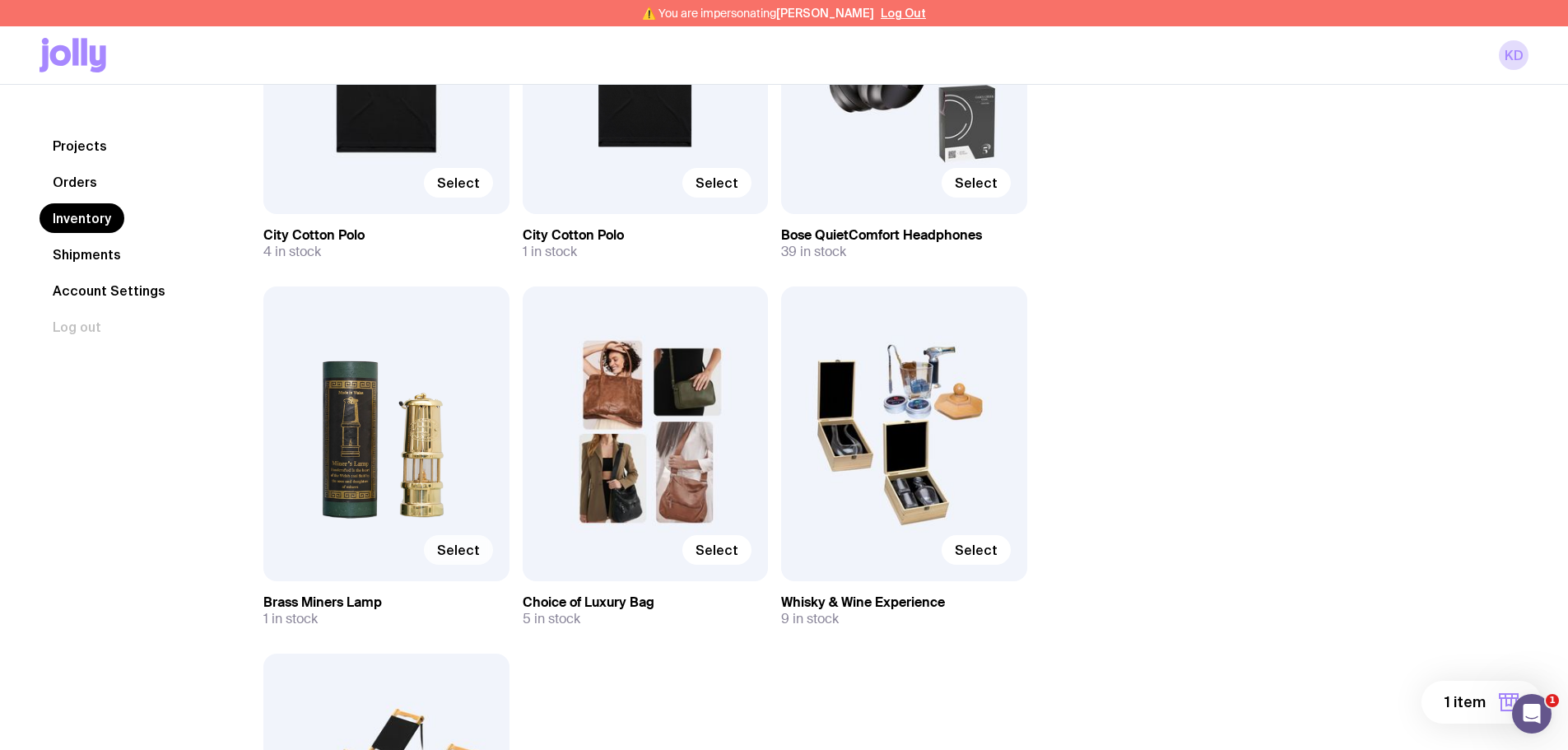
scroll to position [1564, 0]
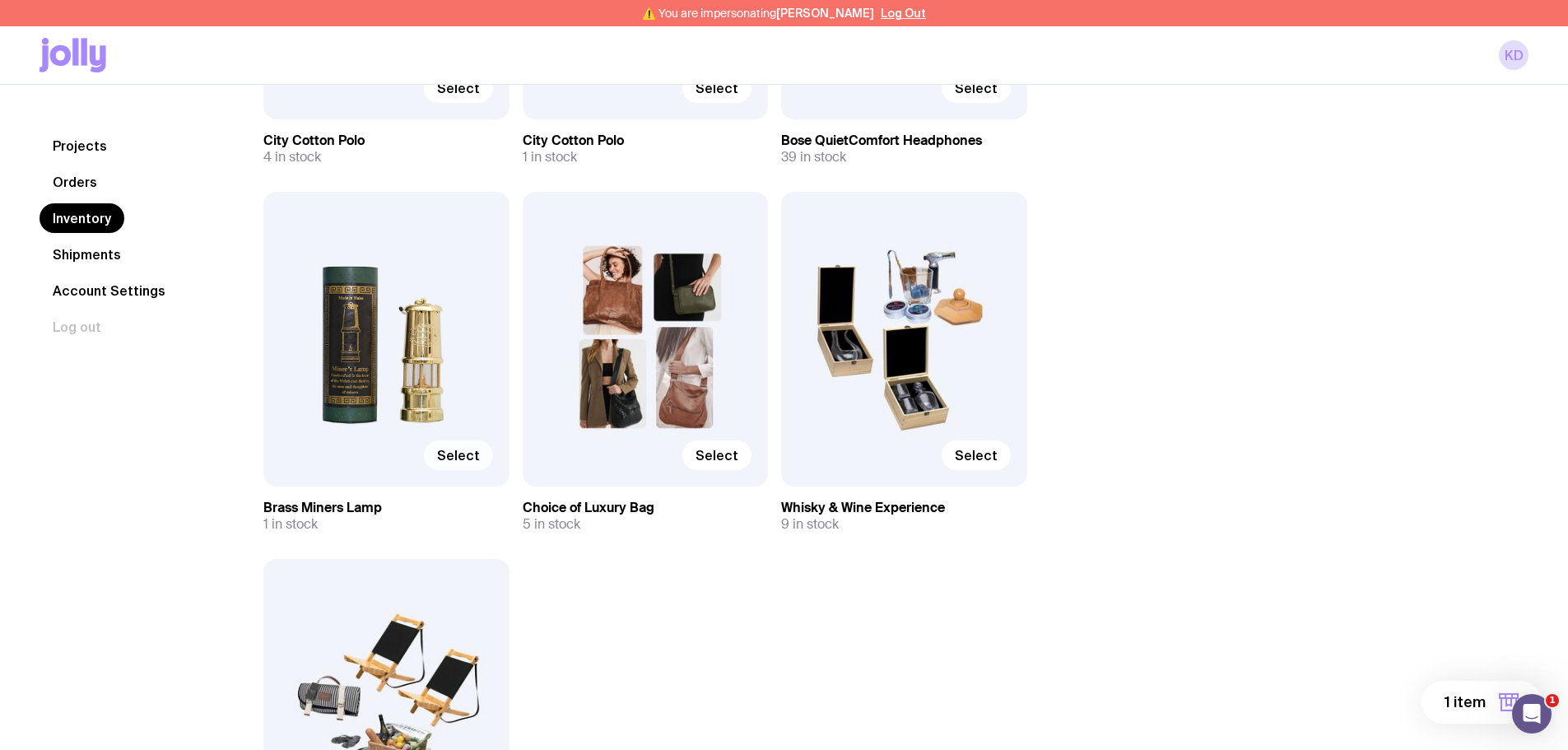
click at [463, 455] on span "Select" at bounding box center [459, 455] width 43 height 16
click at [0, 0] on input "Select" at bounding box center [0, 0] width 0 height 0
click at [1476, 700] on span "2 items" at bounding box center [1458, 702] width 54 height 20
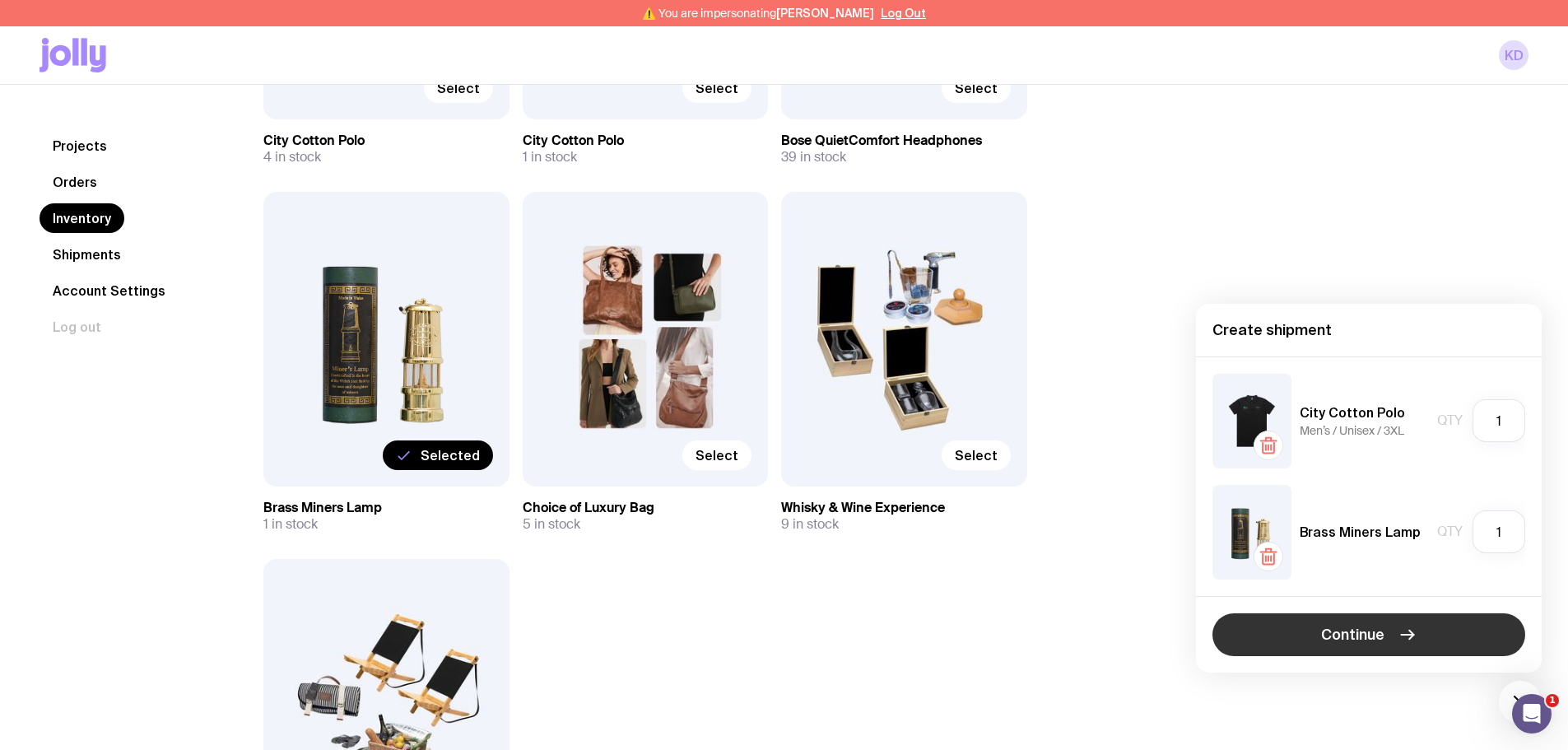
click at [1298, 634] on button "Continue" at bounding box center [1368, 634] width 312 height 43
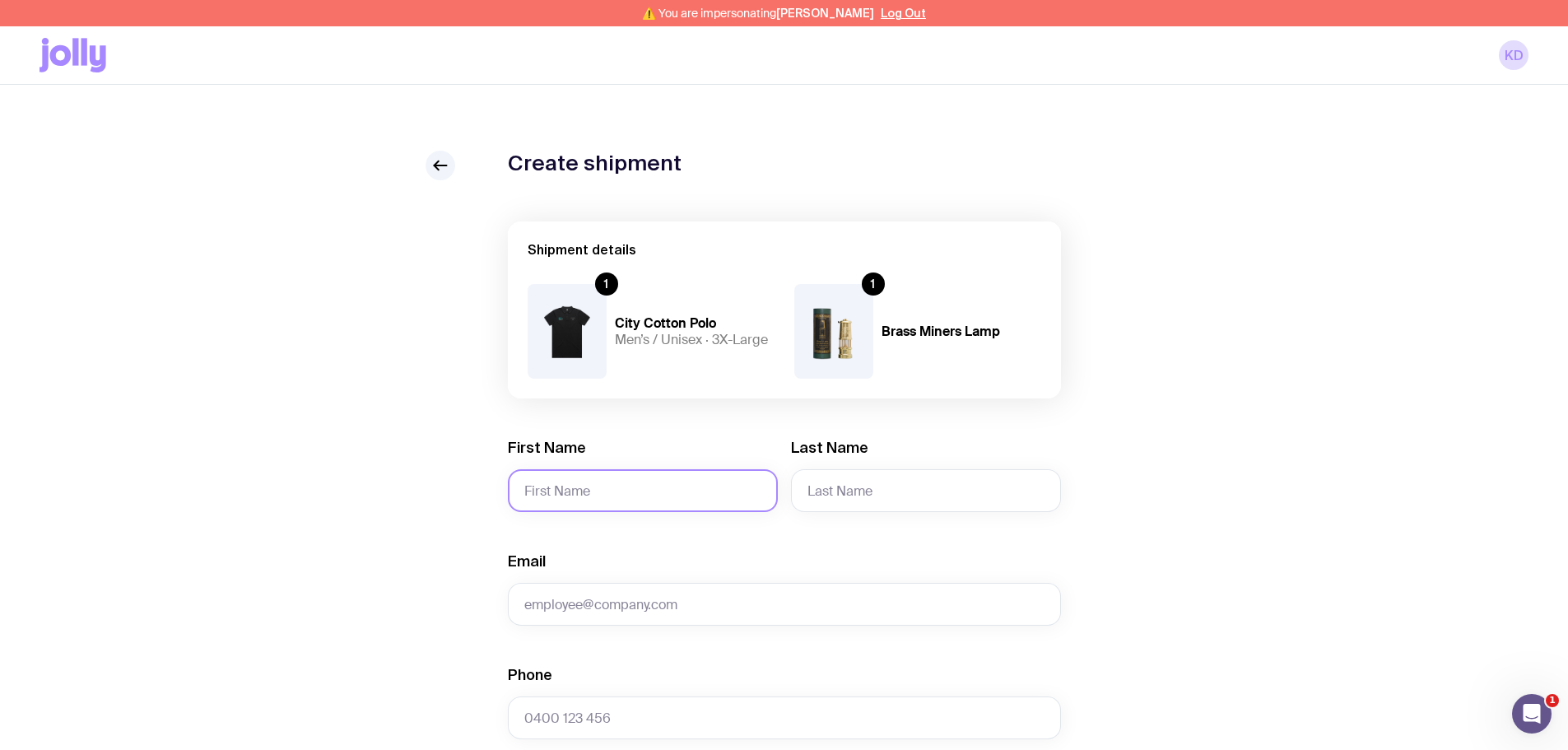
click at [534, 490] on input "First Name" at bounding box center [642, 491] width 270 height 43
type input "Clayton"
type input "Milburn"
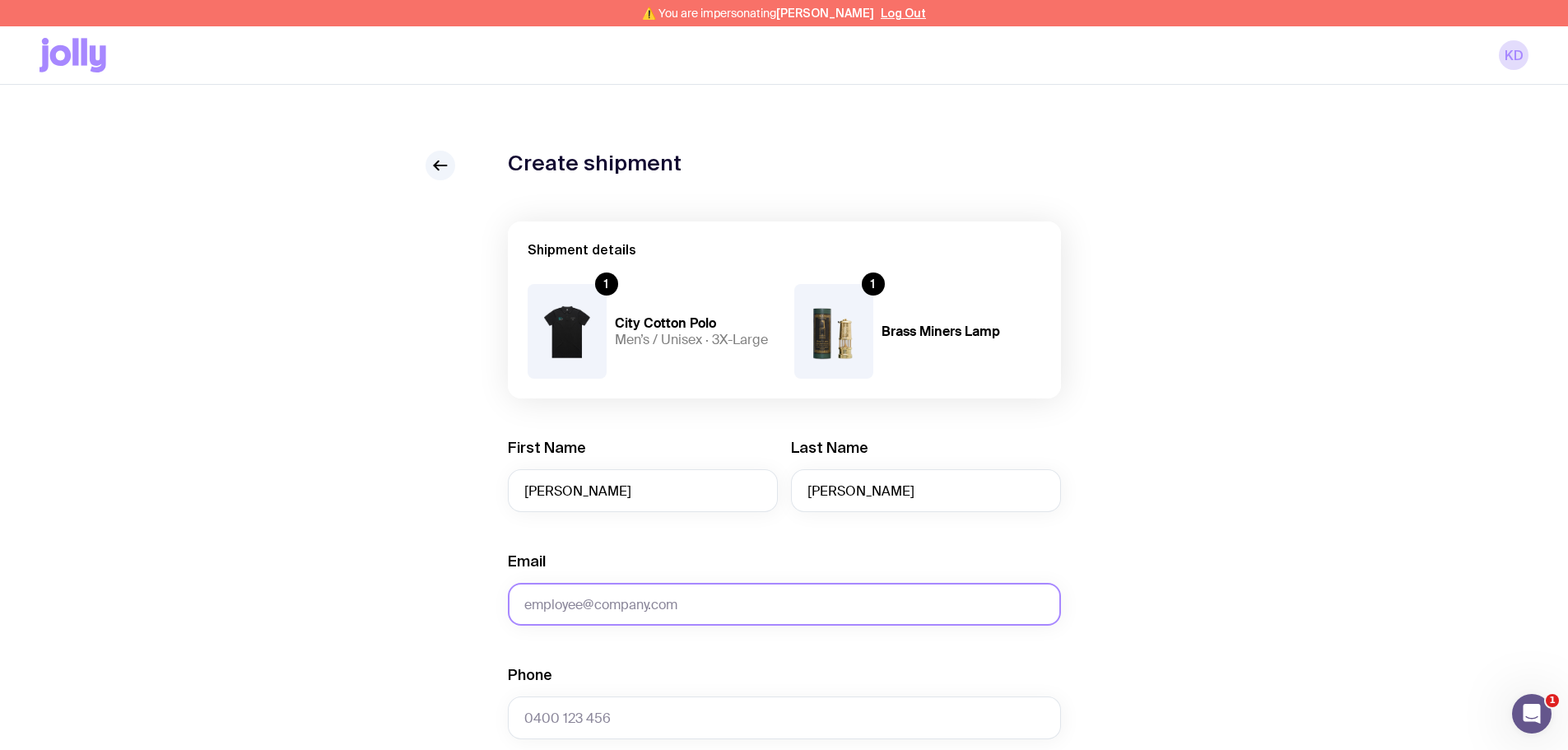
click at [566, 590] on input "Email" at bounding box center [784, 604] width 553 height 43
paste input "c.e.milburn@hotmail.com"
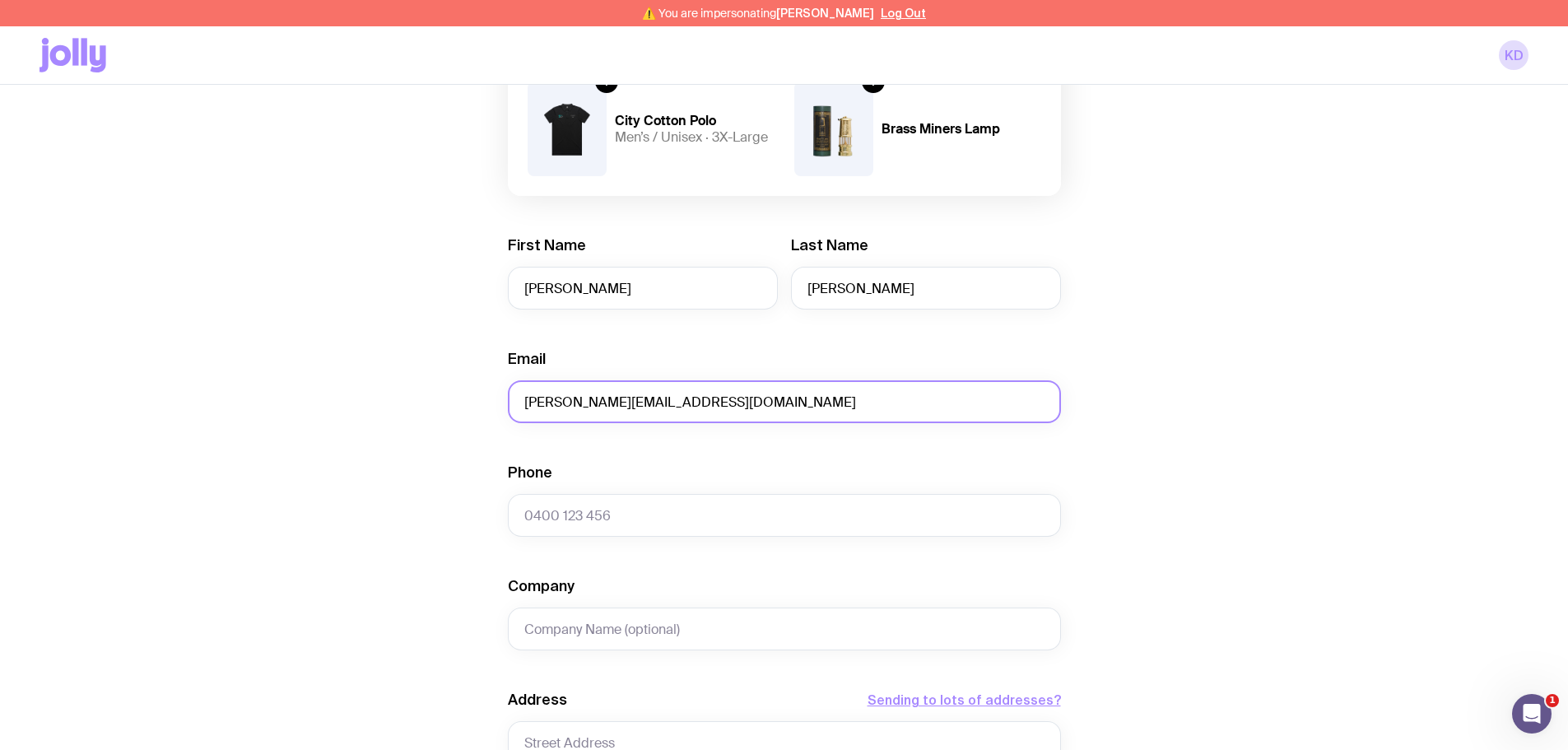
scroll to position [247, 0]
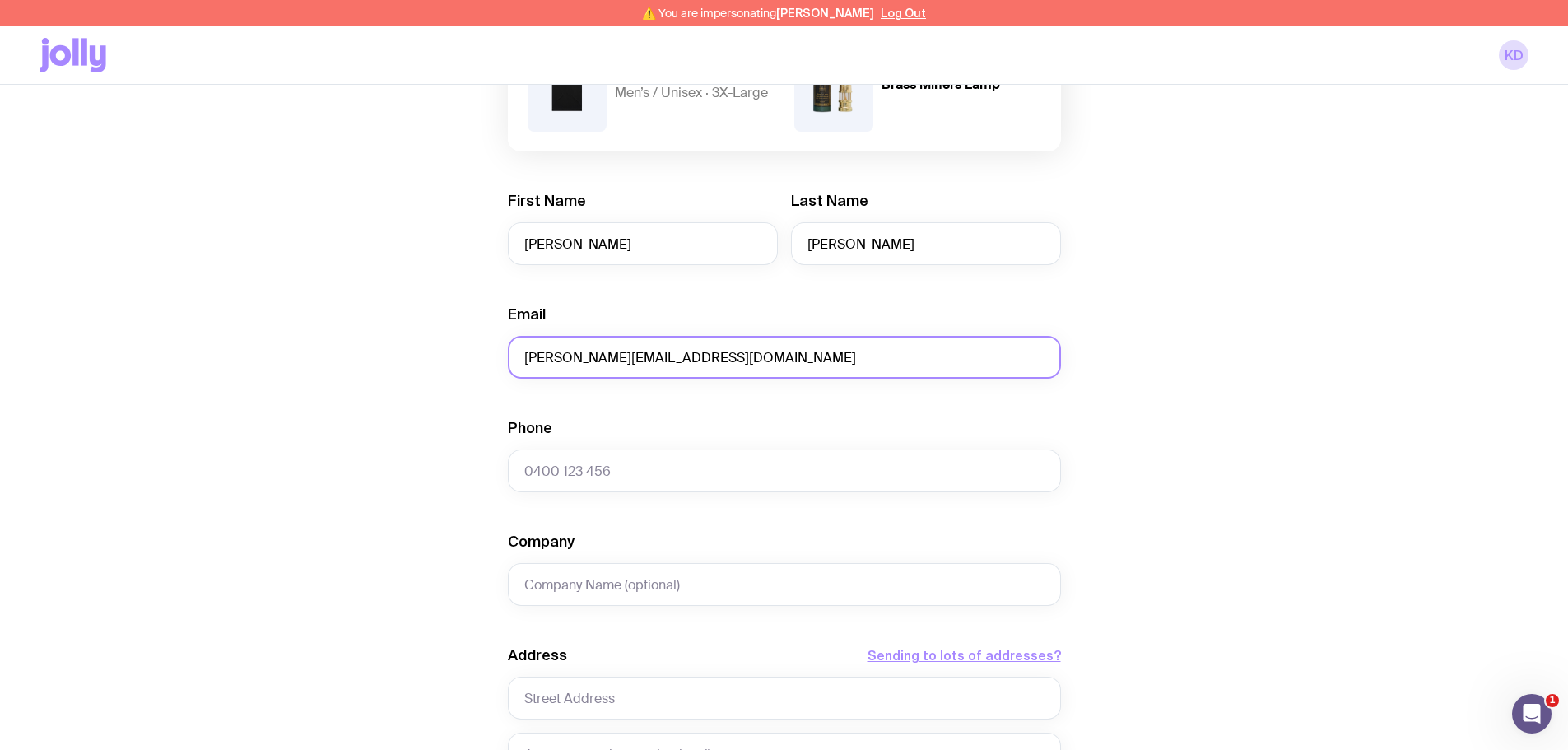
type input "c.e.milburn@hotmail.com"
click at [656, 462] on input "Phone" at bounding box center [784, 471] width 553 height 43
paste input "+61403296203"
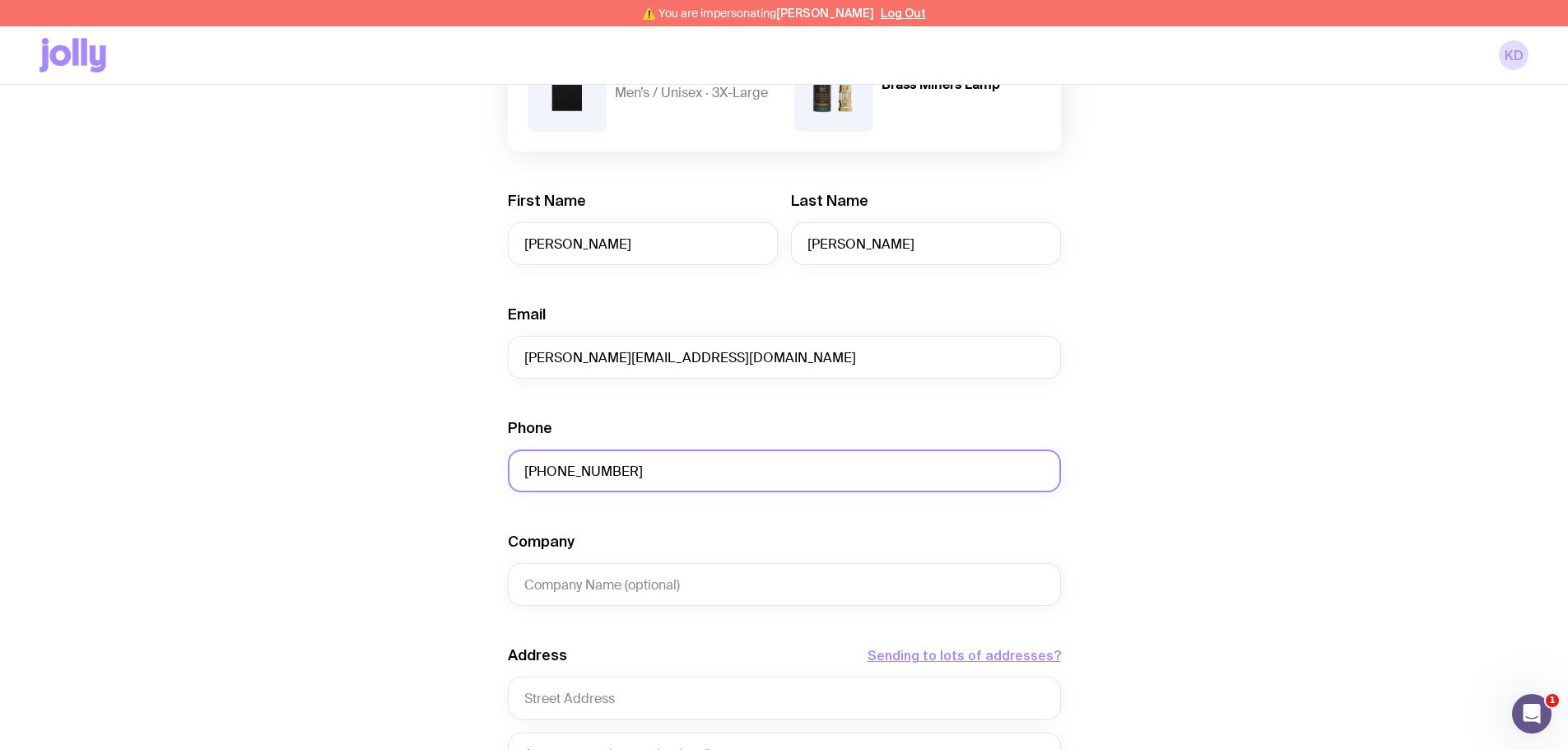
type input "+61403296203"
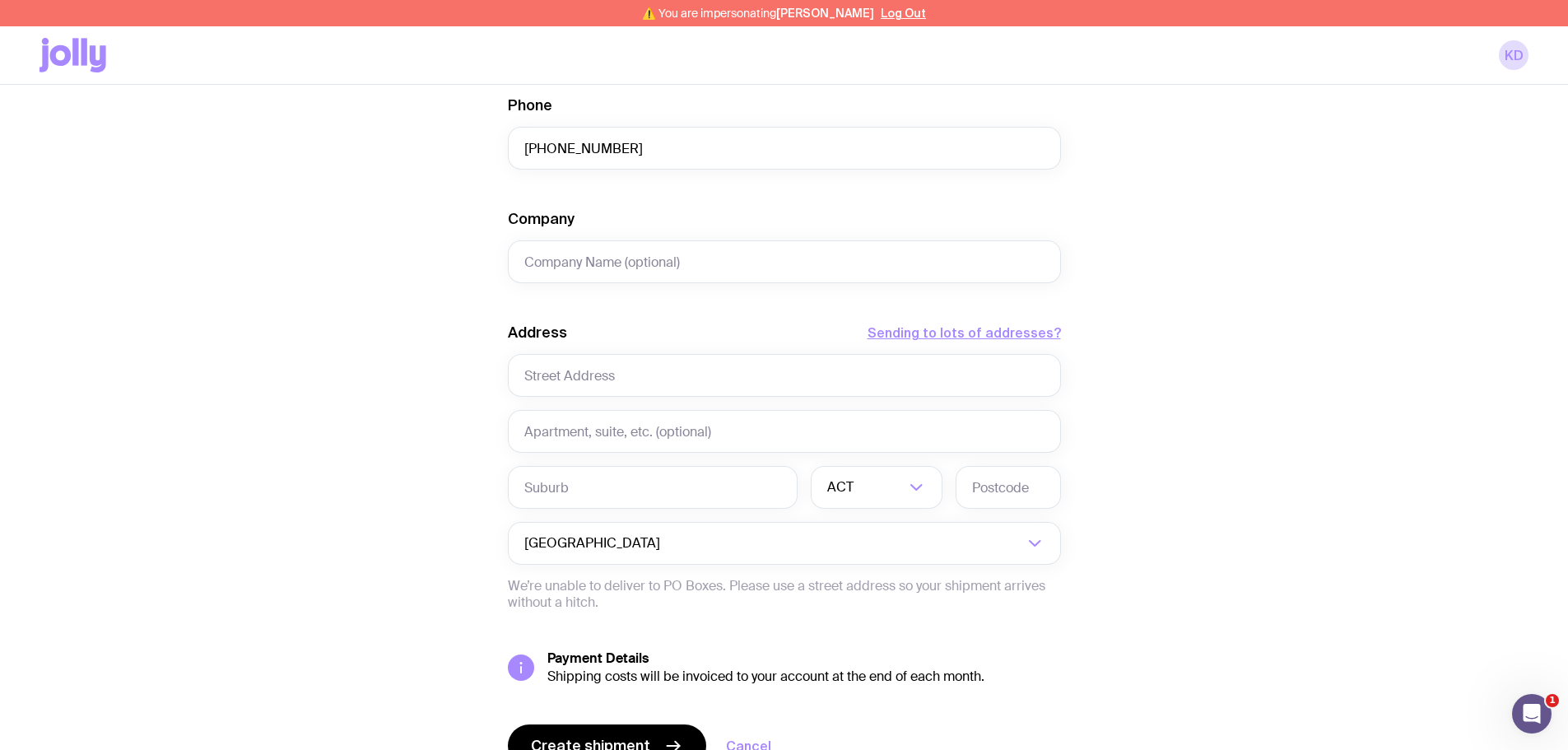
scroll to position [576, 0]
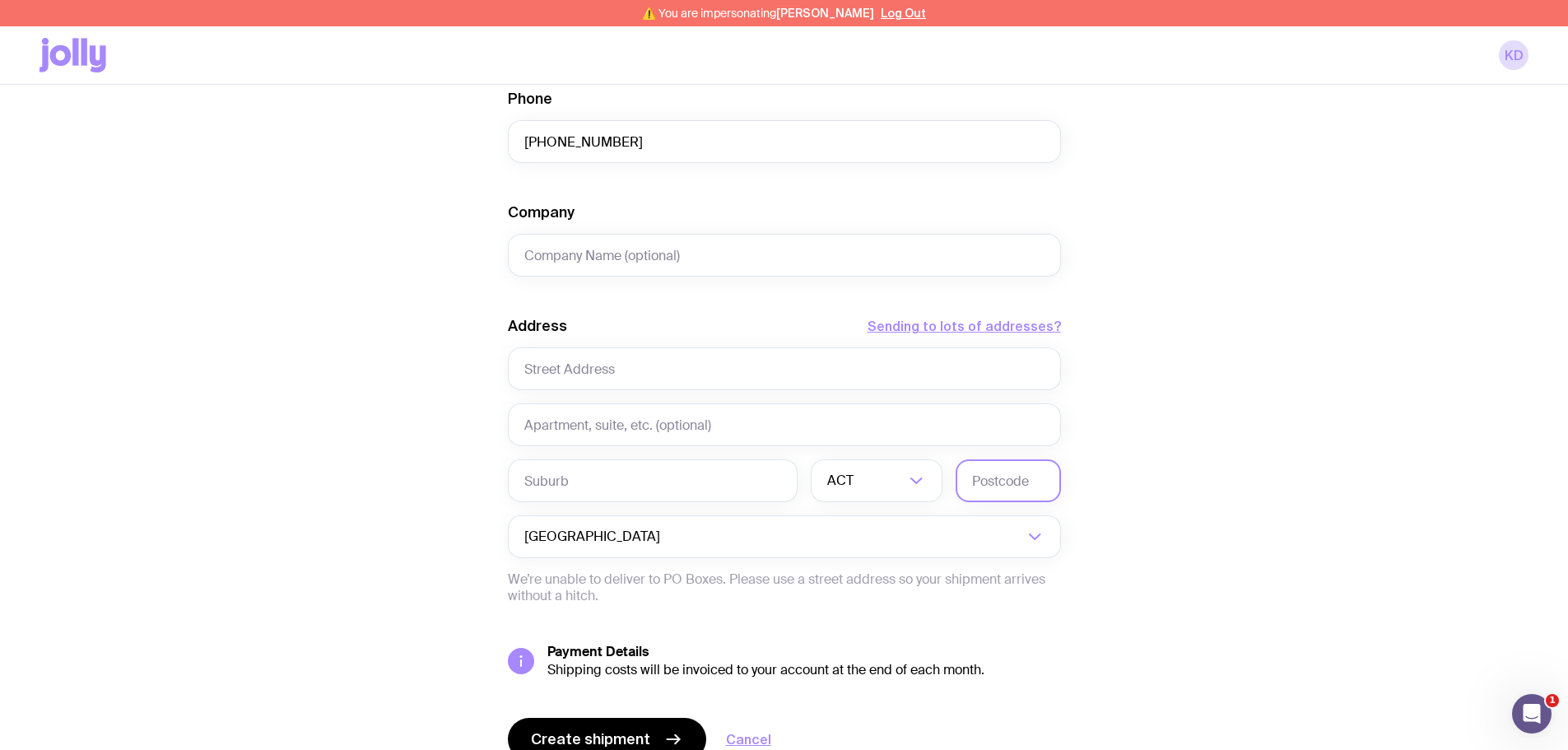
click at [990, 483] on input "text" at bounding box center [1007, 481] width 105 height 43
paste input "4350"
type input "4350"
click at [881, 486] on input "Search for option" at bounding box center [881, 481] width 48 height 43
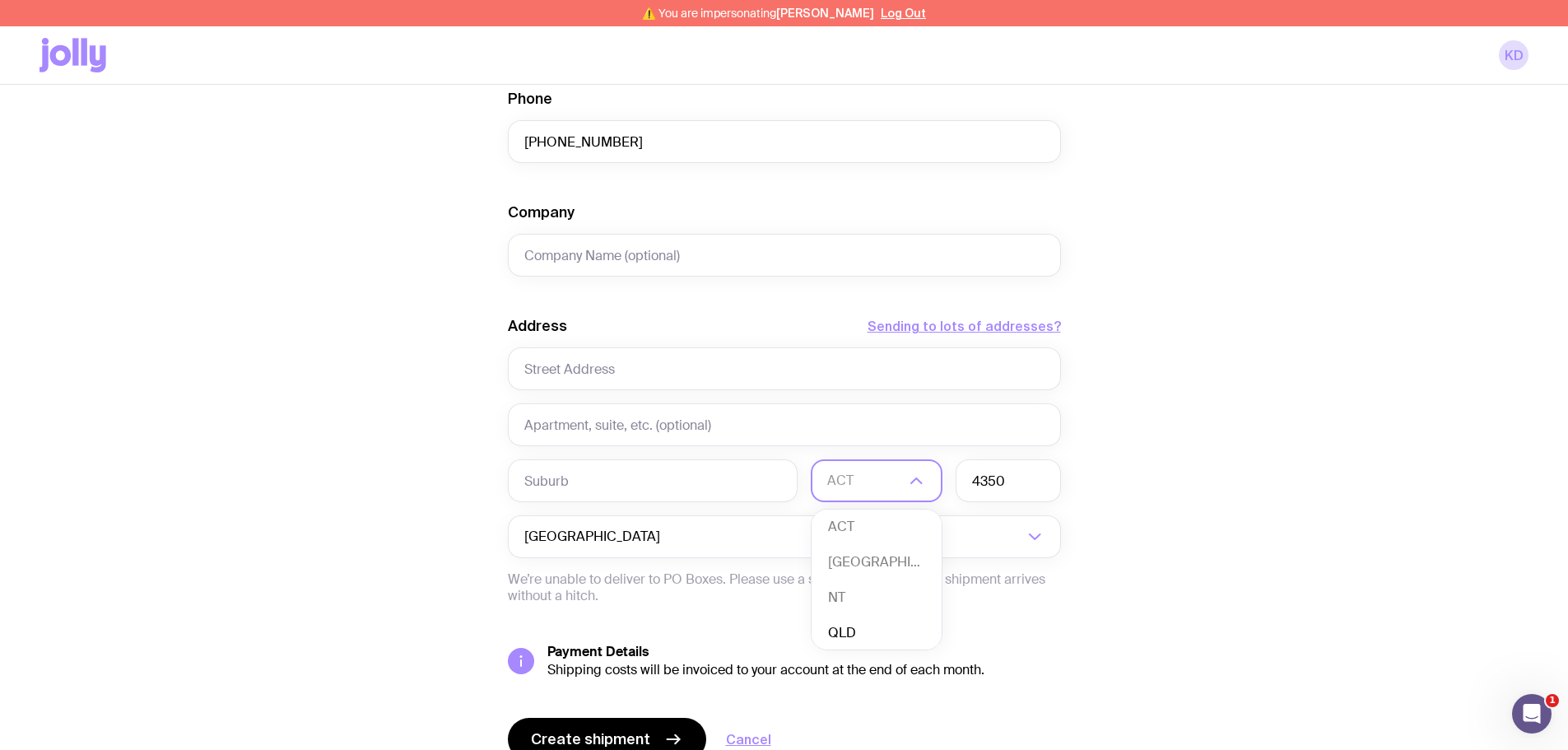
click at [857, 624] on li "QLD" at bounding box center [876, 633] width 130 height 35
click at [668, 491] on input "text" at bounding box center [652, 481] width 289 height 43
paste input "North Toowoomba"
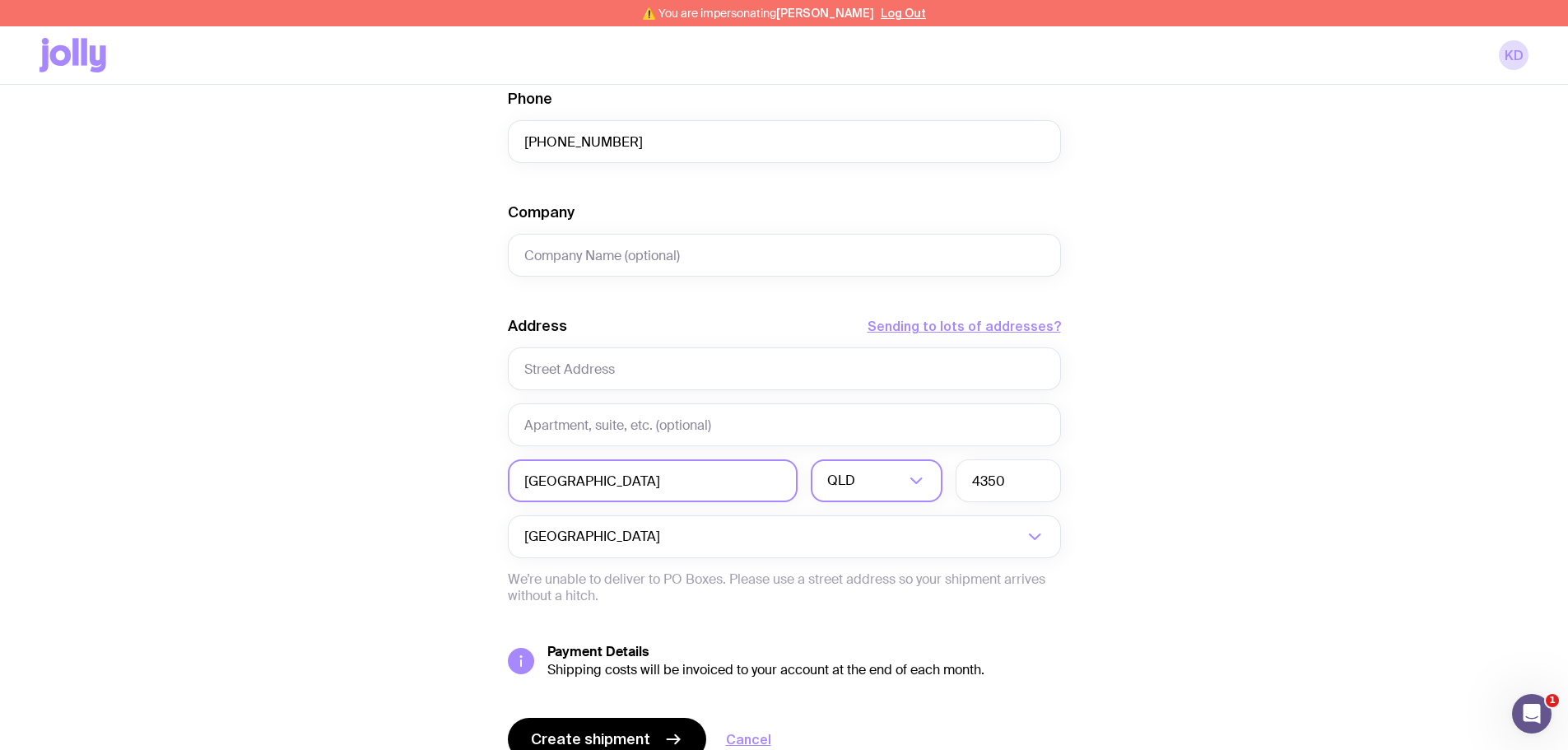
type input "North Toowoomba"
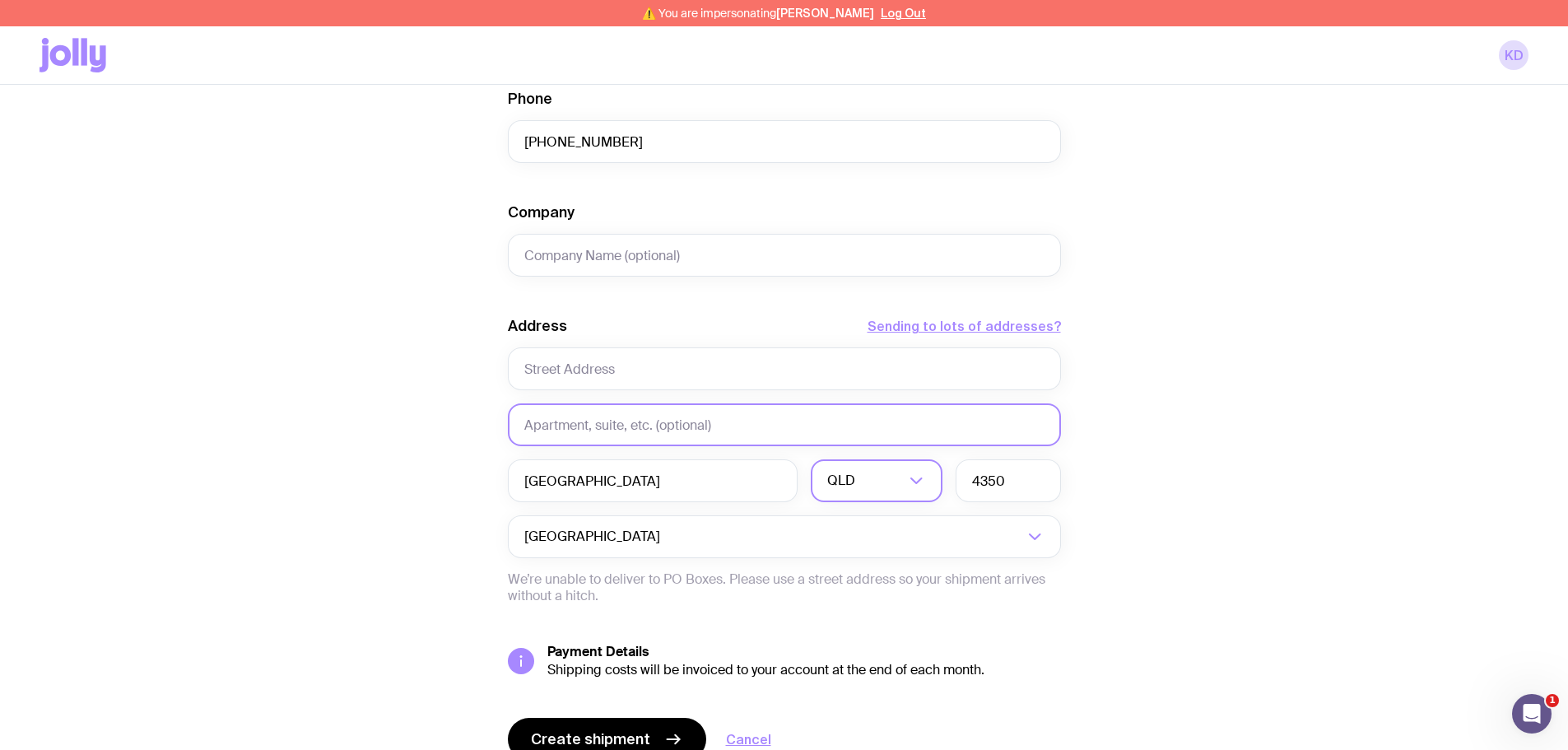
click at [561, 428] on input "text" at bounding box center [784, 425] width 553 height 43
click at [573, 378] on input "text" at bounding box center [784, 369] width 553 height 43
paste input "22 Gentle Street"
type input "22 Gentle Street"
click at [1258, 334] on div "Create shipment Shipment details 1 City Cotton Polo Men’s / Unisex · 3X-Large 1…" at bounding box center [784, 200] width 1489 height 1253
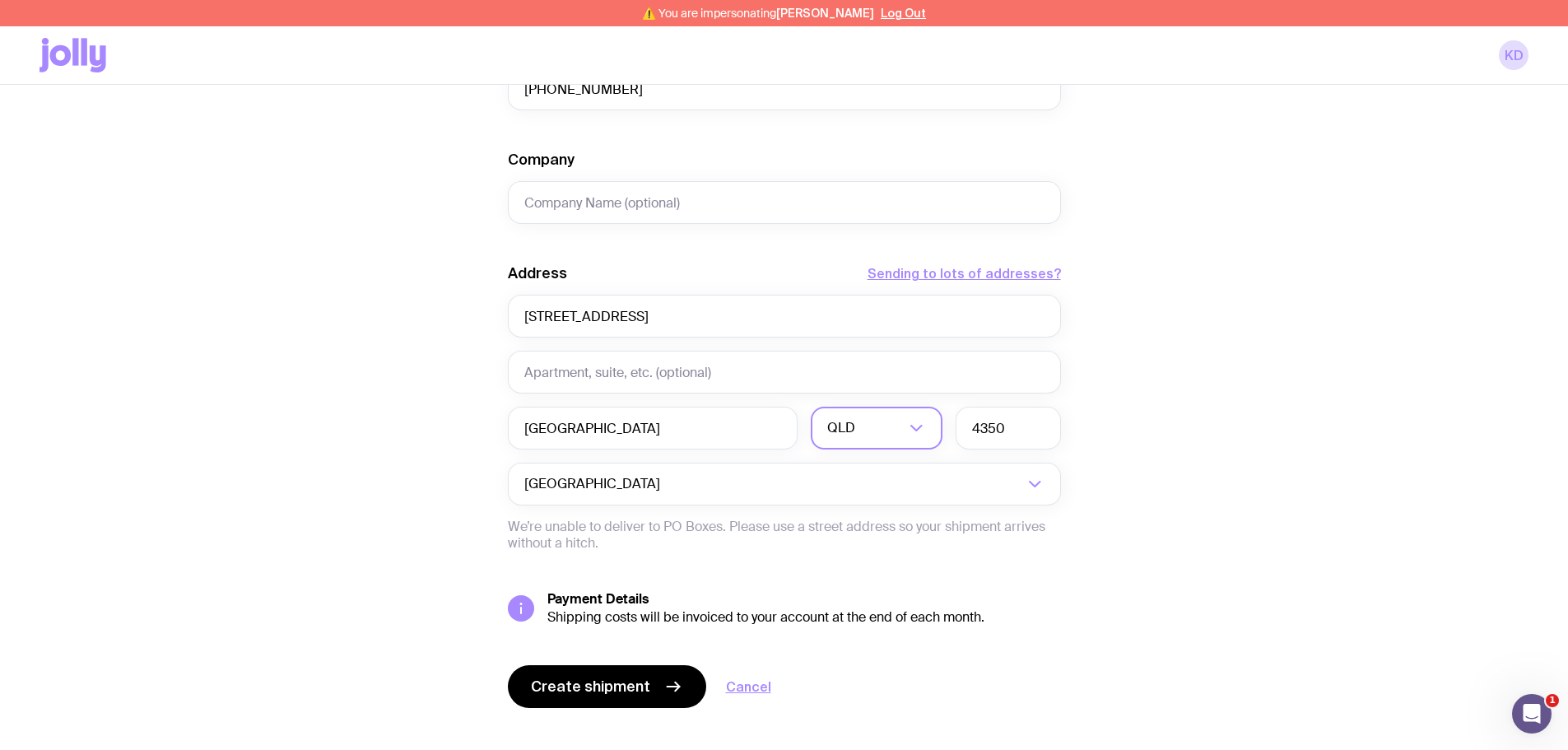
scroll to position [653, 0]
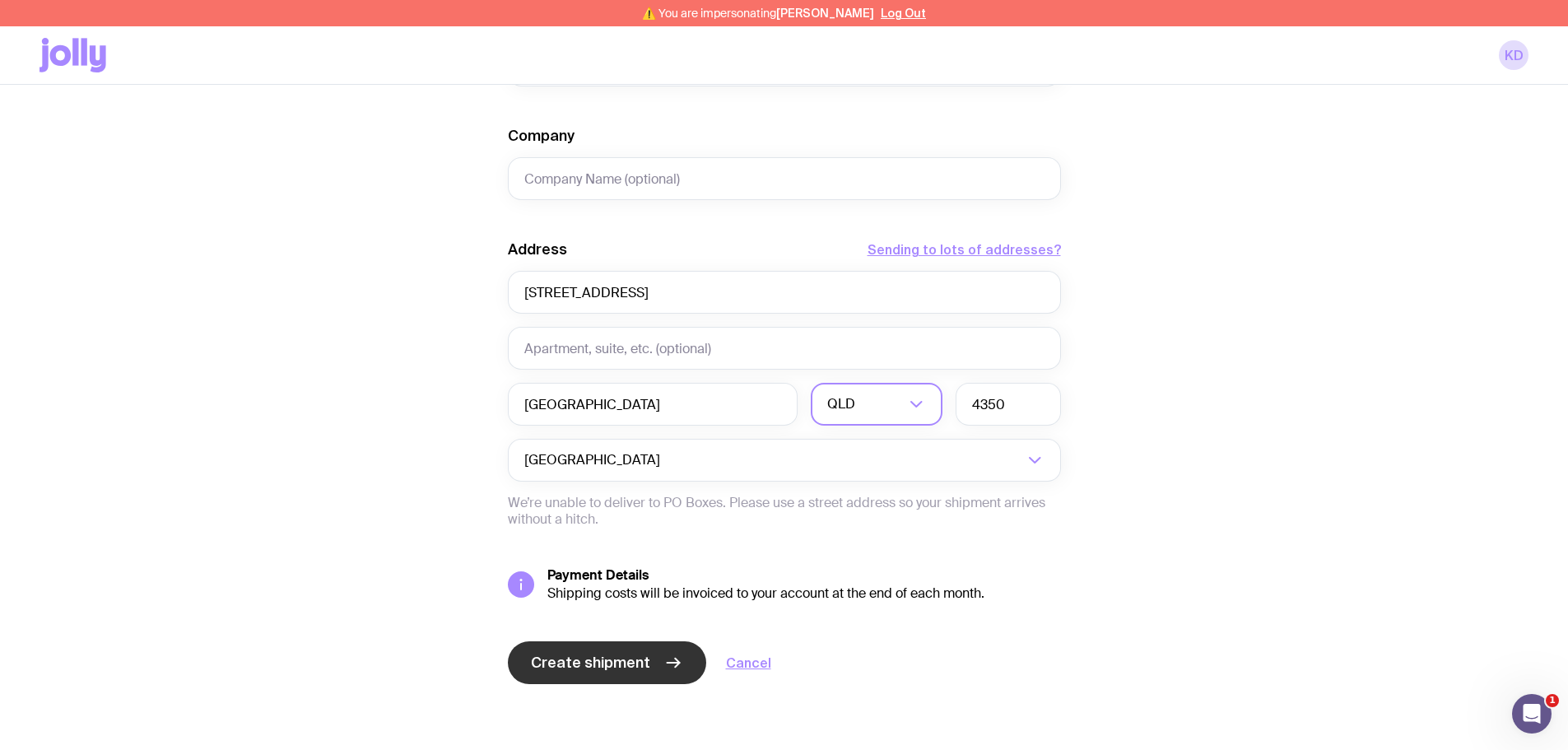
click at [633, 650] on button "Create shipment" at bounding box center [607, 663] width 199 height 43
